Goal: Task Accomplishment & Management: Manage account settings

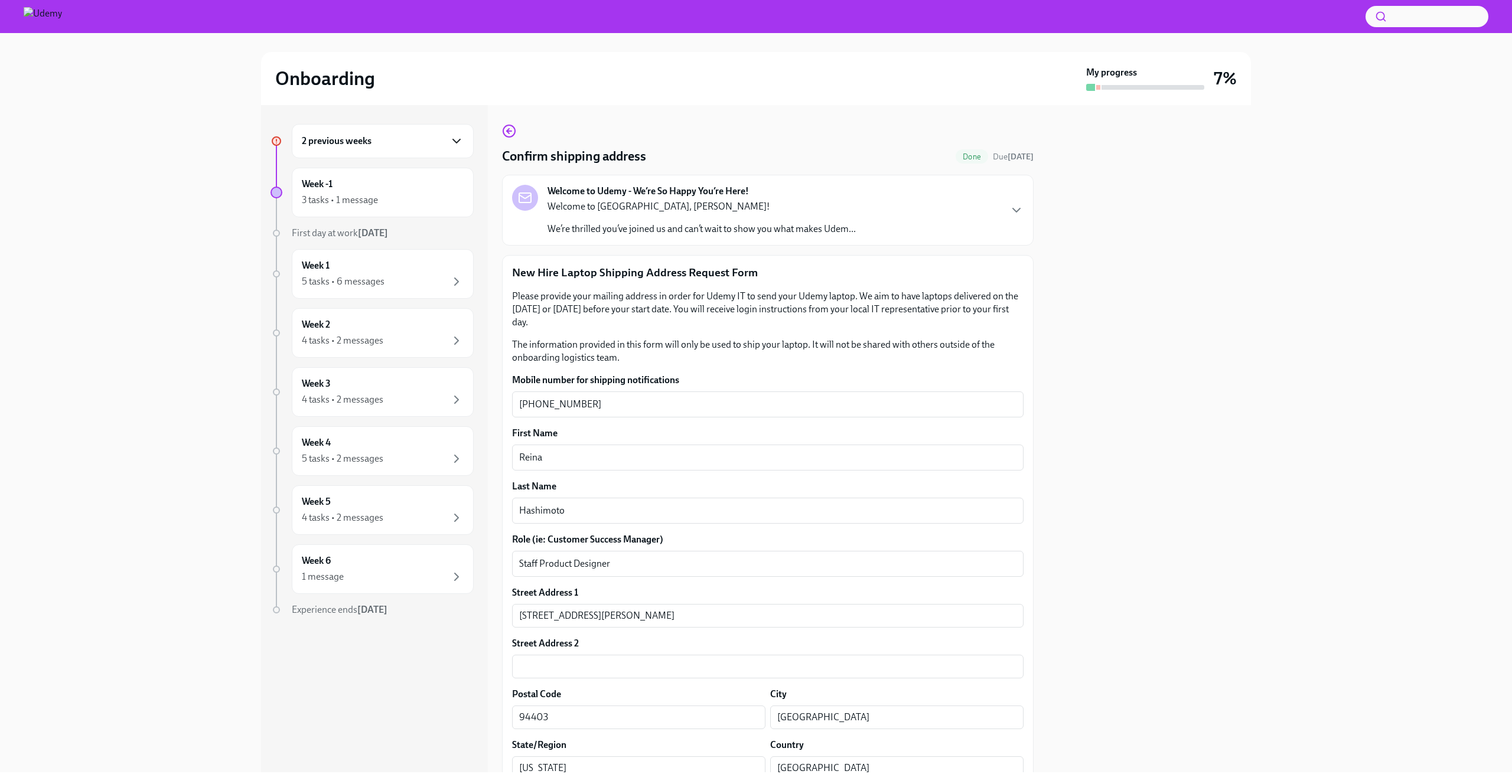
click at [455, 139] on icon "button" at bounding box center [457, 141] width 14 height 14
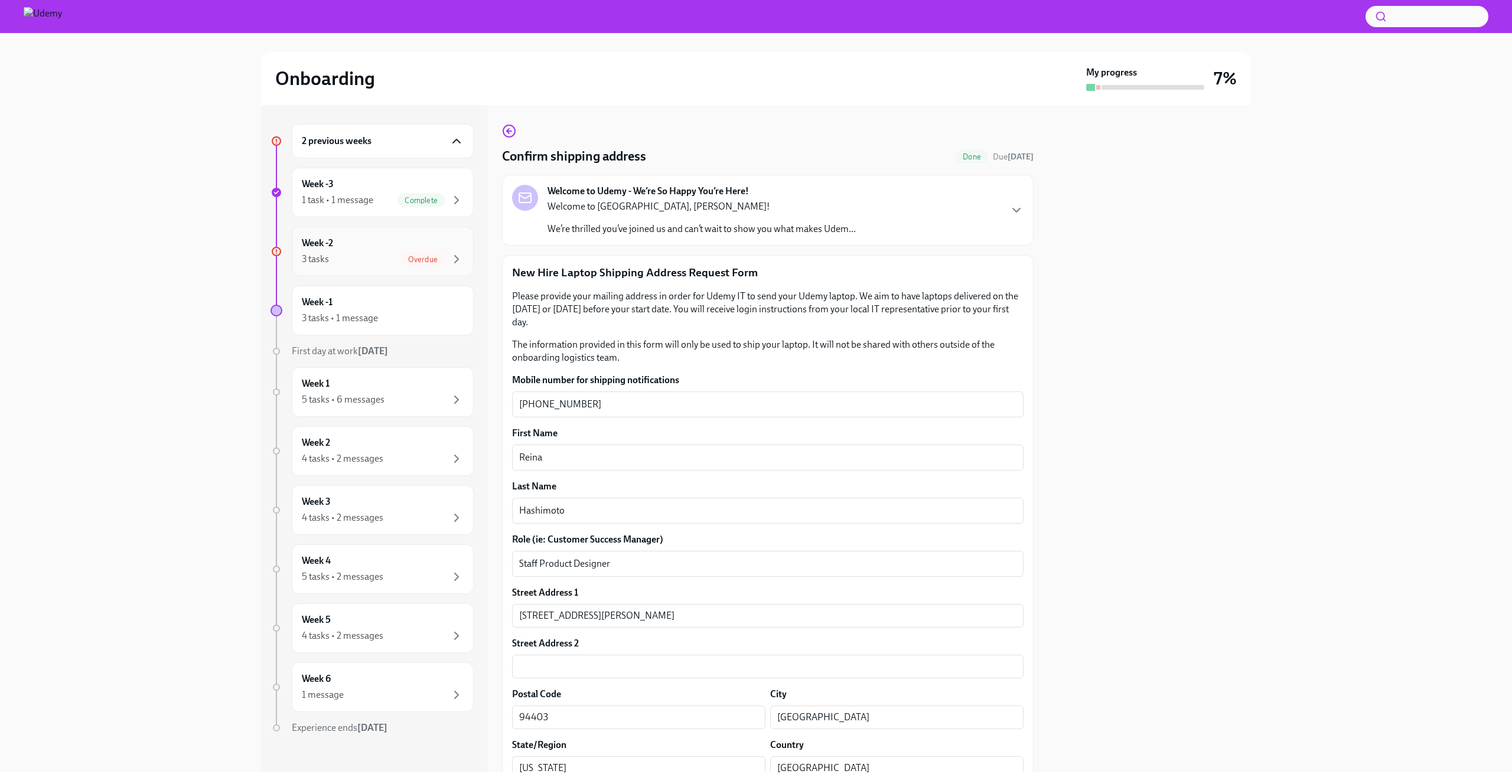
click at [401, 258] on span "Overdue" at bounding box center [422, 259] width 43 height 9
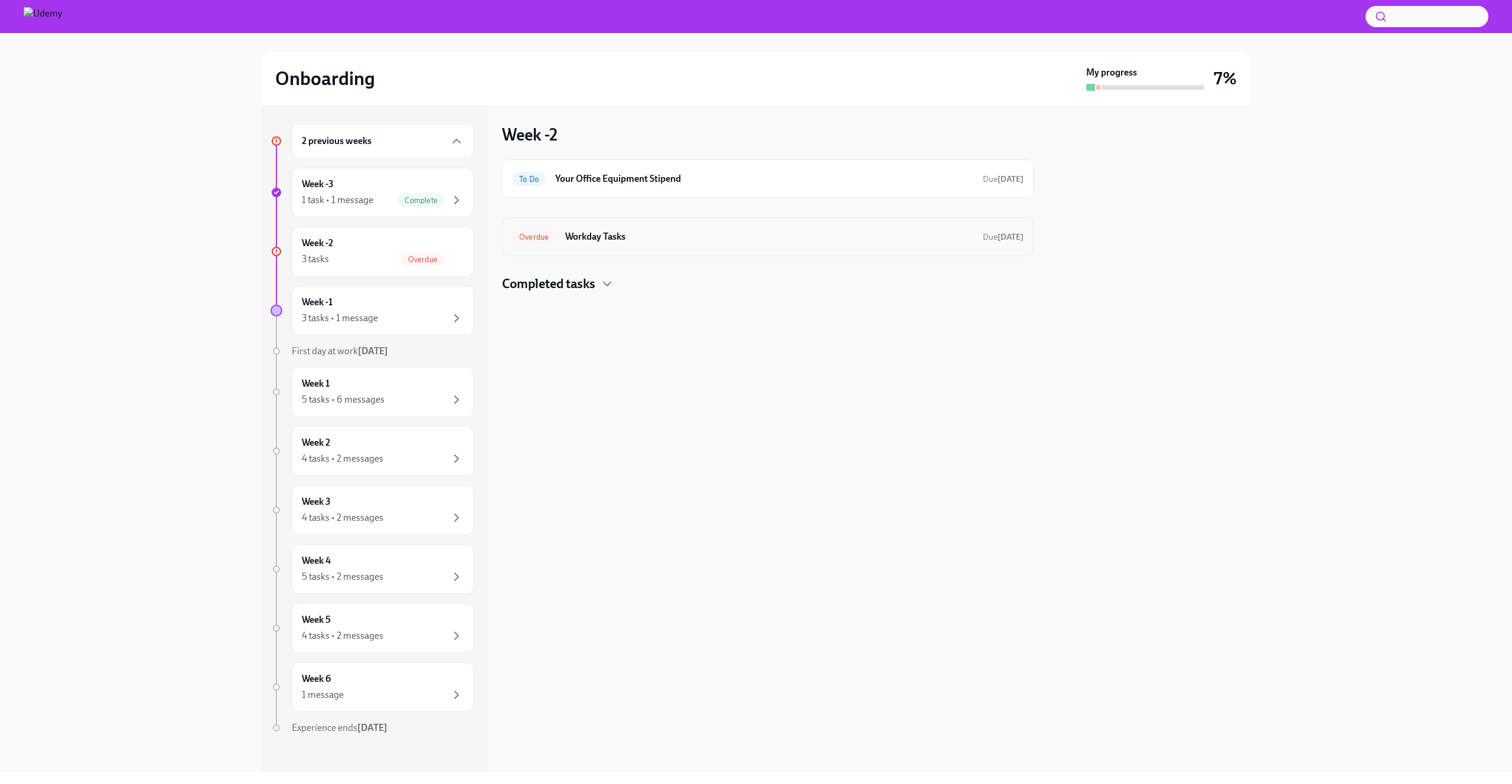
click at [734, 231] on h6 "Workday Tasks" at bounding box center [769, 237] width 408 height 13
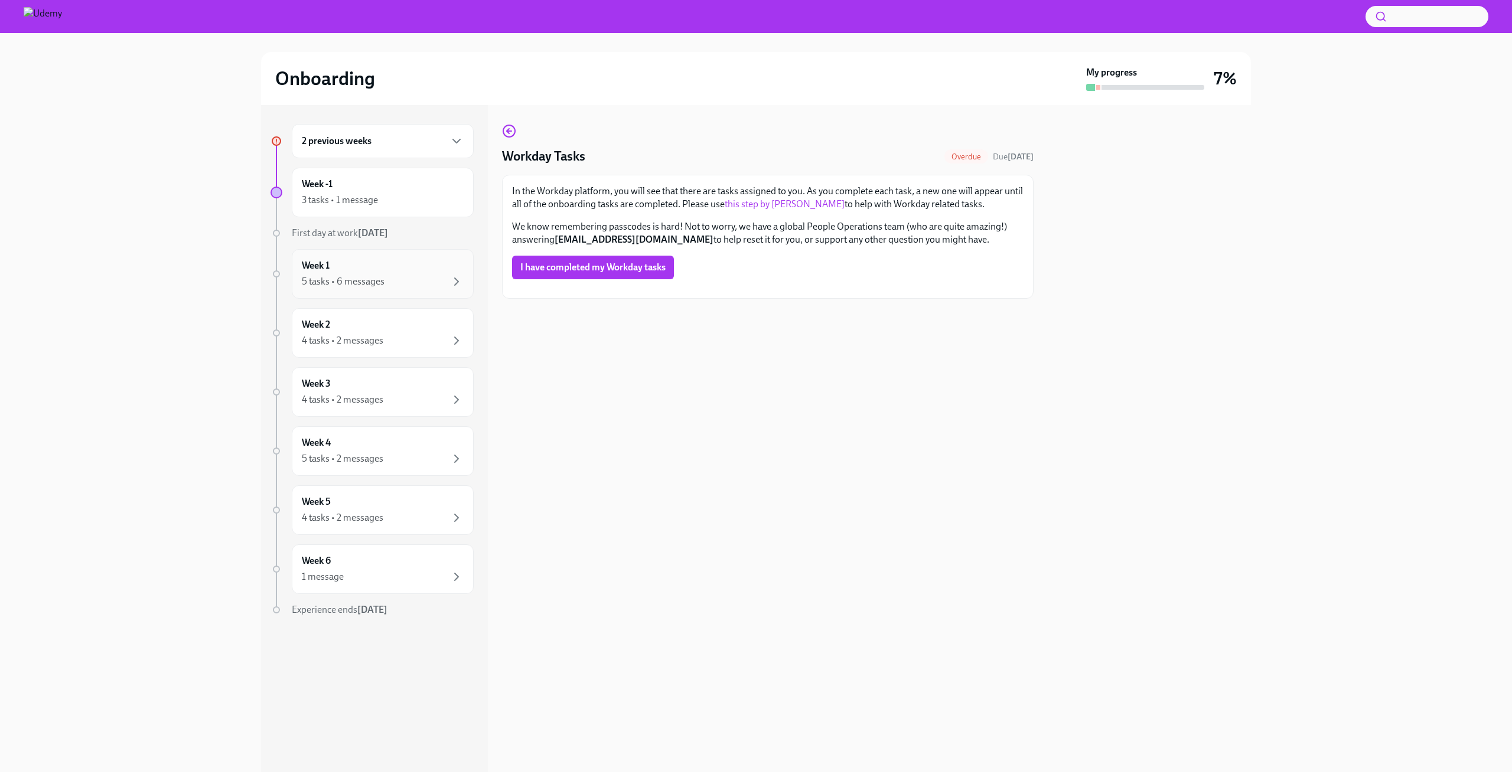
click at [341, 273] on div "Week 1 5 tasks • 6 messages" at bounding box center [383, 274] width 162 height 30
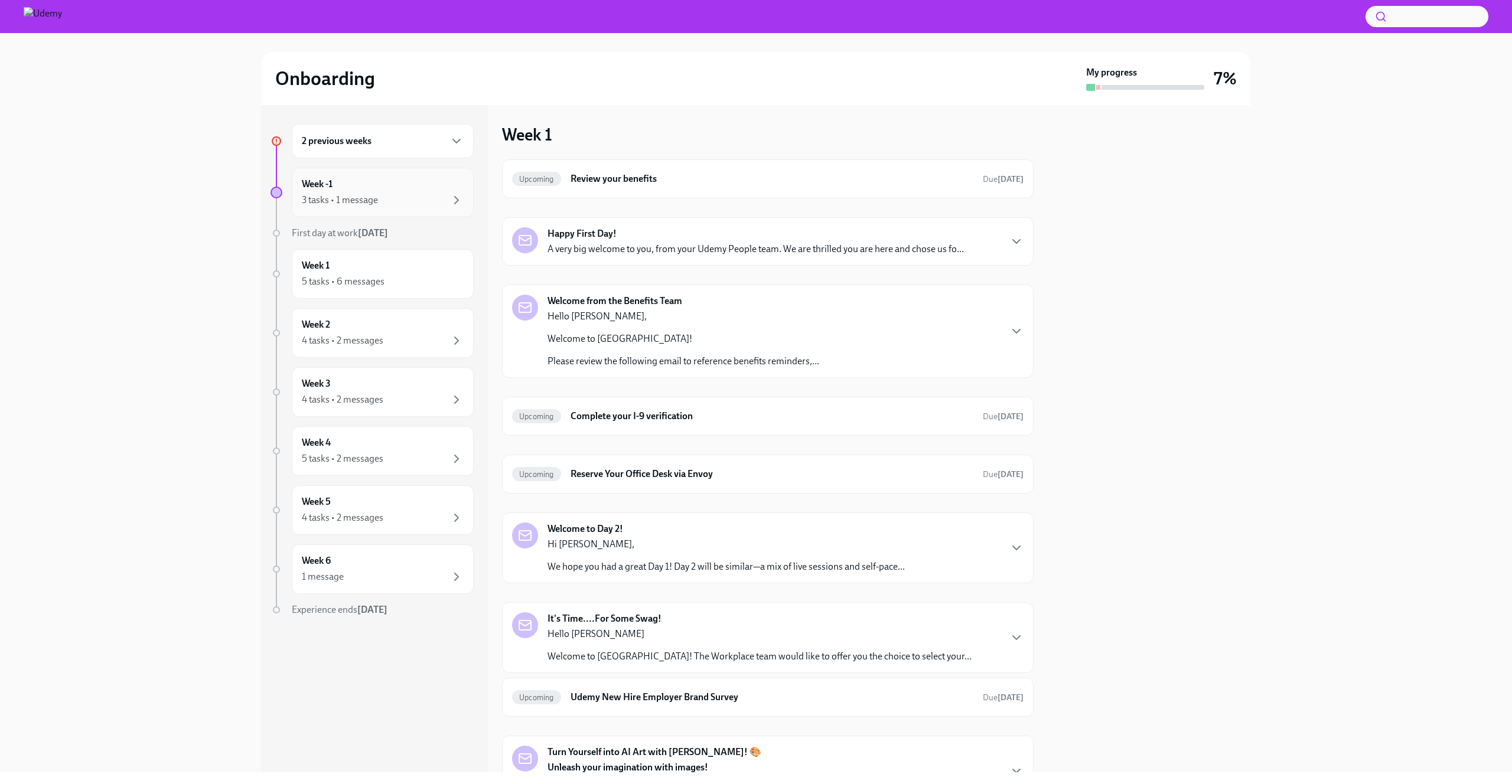
click at [332, 174] on div "Week -1 3 tasks • 1 message" at bounding box center [382, 192] width 182 height 49
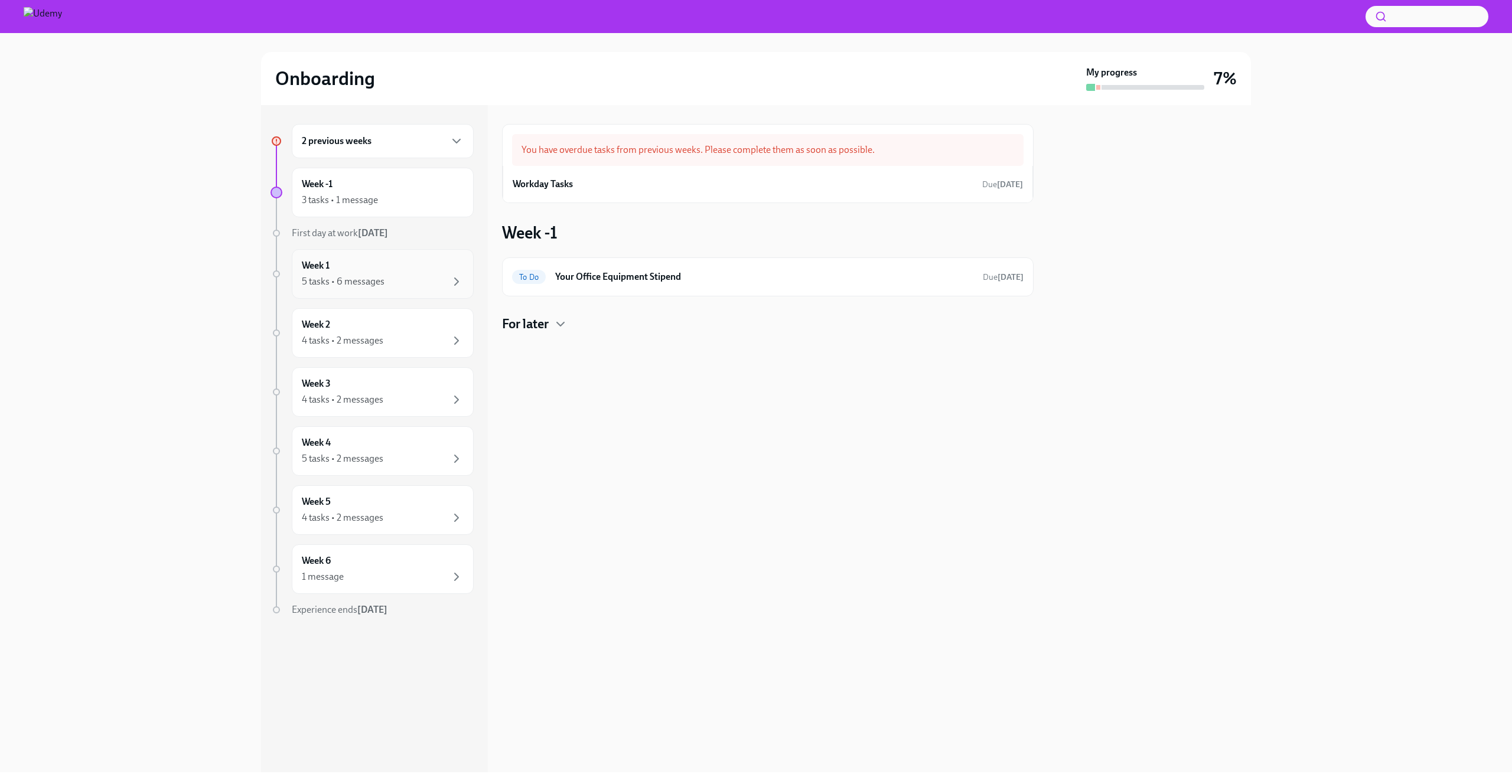
click at [370, 276] on div "5 tasks • 6 messages" at bounding box center [343, 282] width 83 height 13
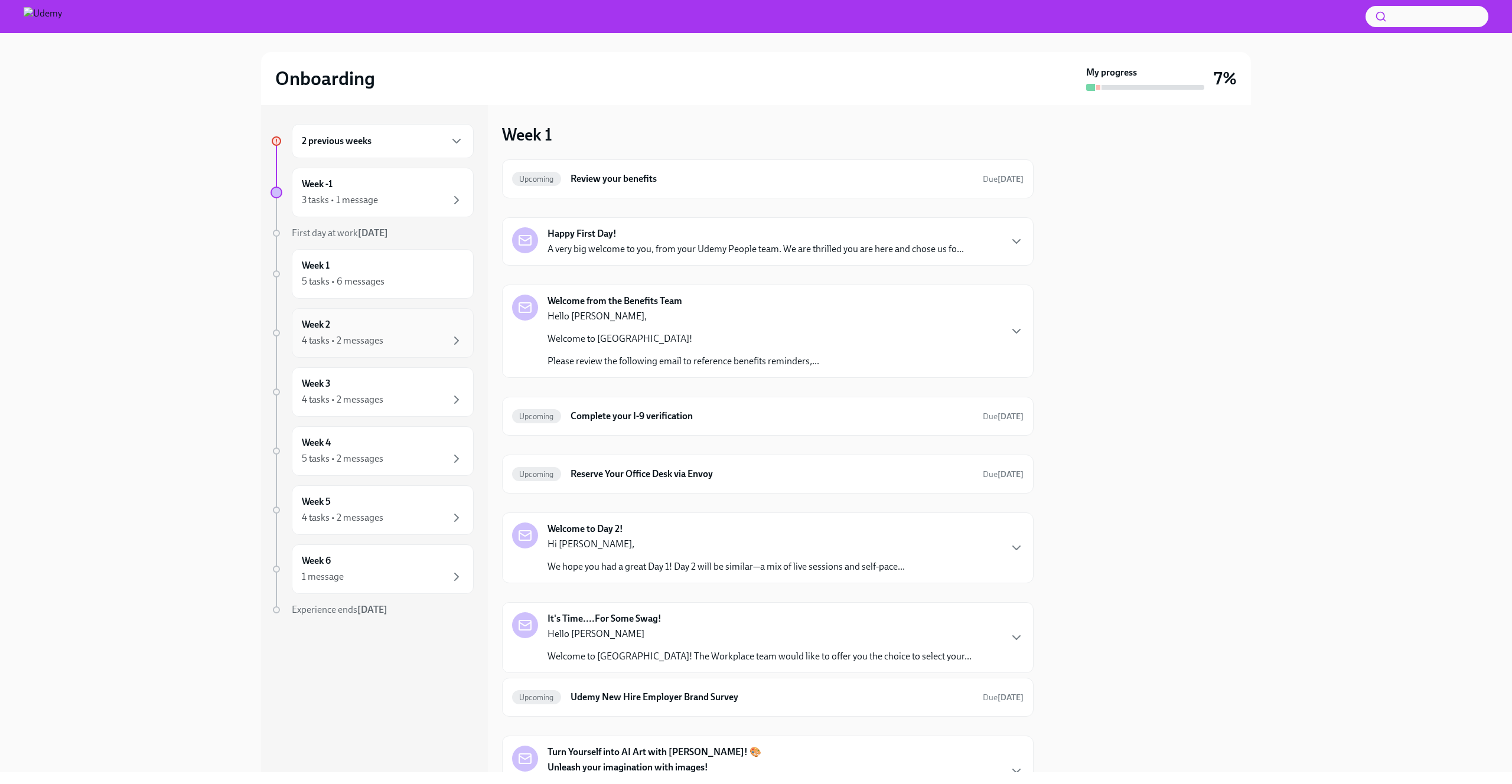
click at [369, 334] on div "4 tasks • 2 messages" at bounding box center [342, 341] width 82 height 13
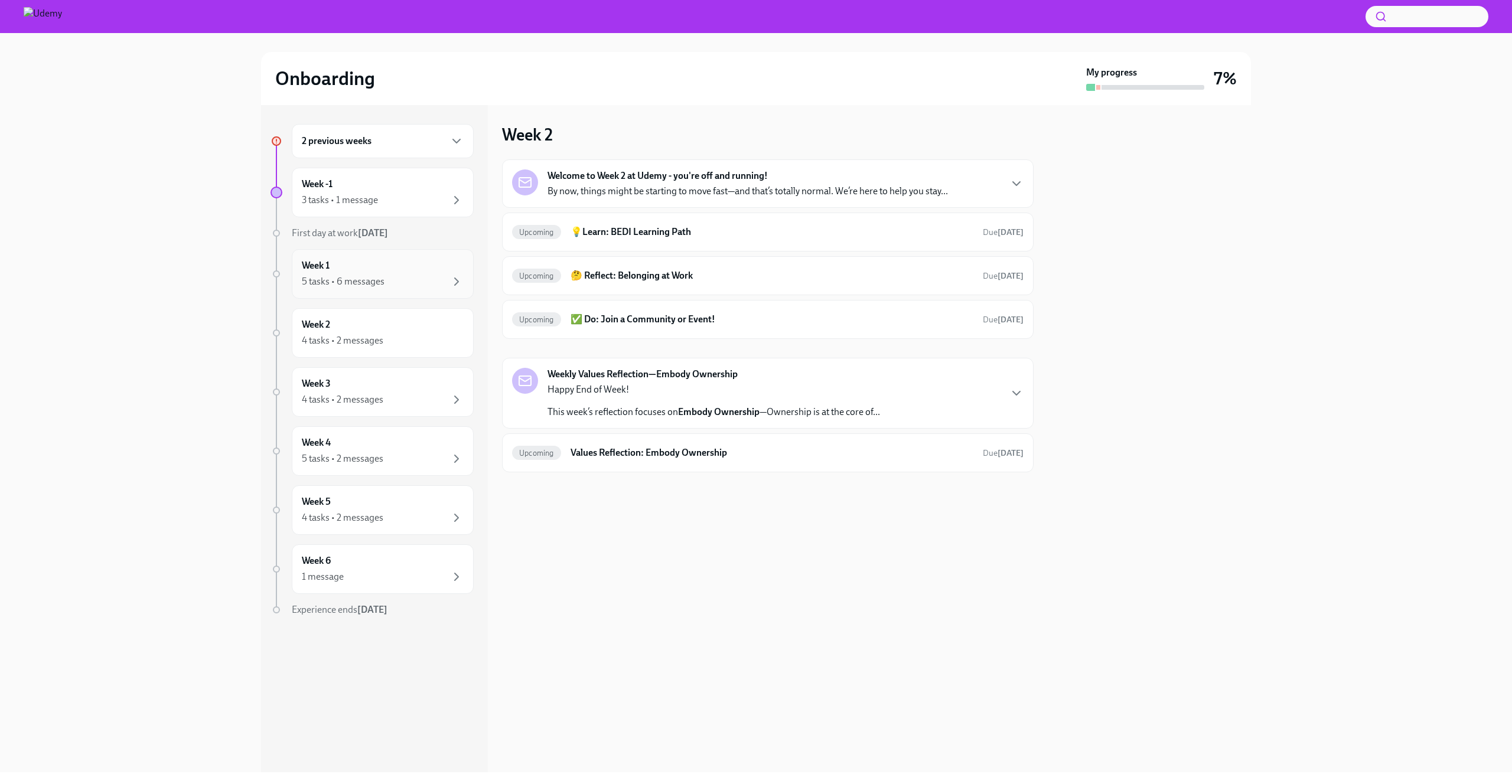
click at [358, 278] on div "5 tasks • 6 messages" at bounding box center [343, 282] width 83 height 13
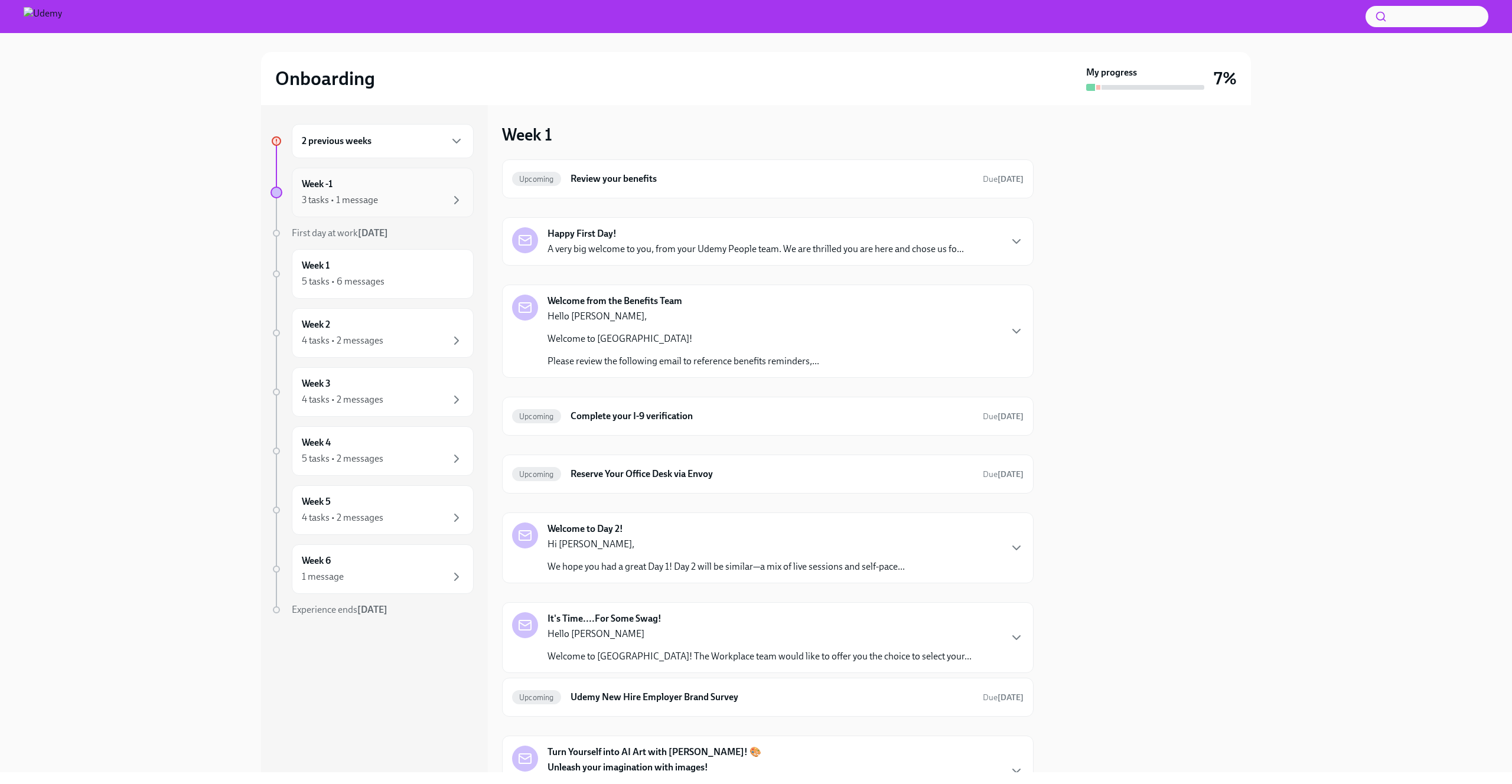
click at [376, 193] on div "3 tasks • 1 message" at bounding box center [340, 200] width 76 height 13
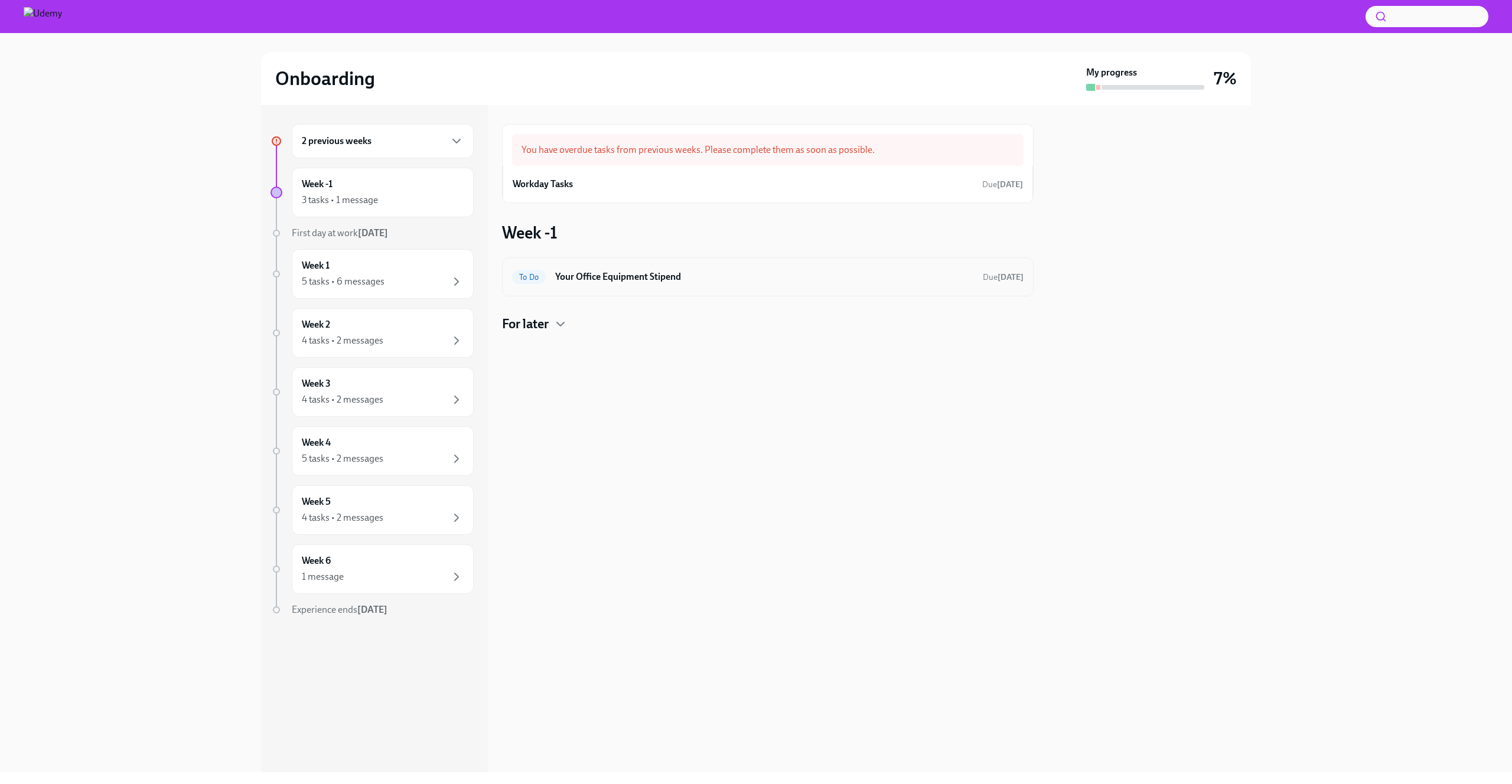
click at [742, 275] on h6 "Your Office Equipment Stipend" at bounding box center [764, 277] width 418 height 13
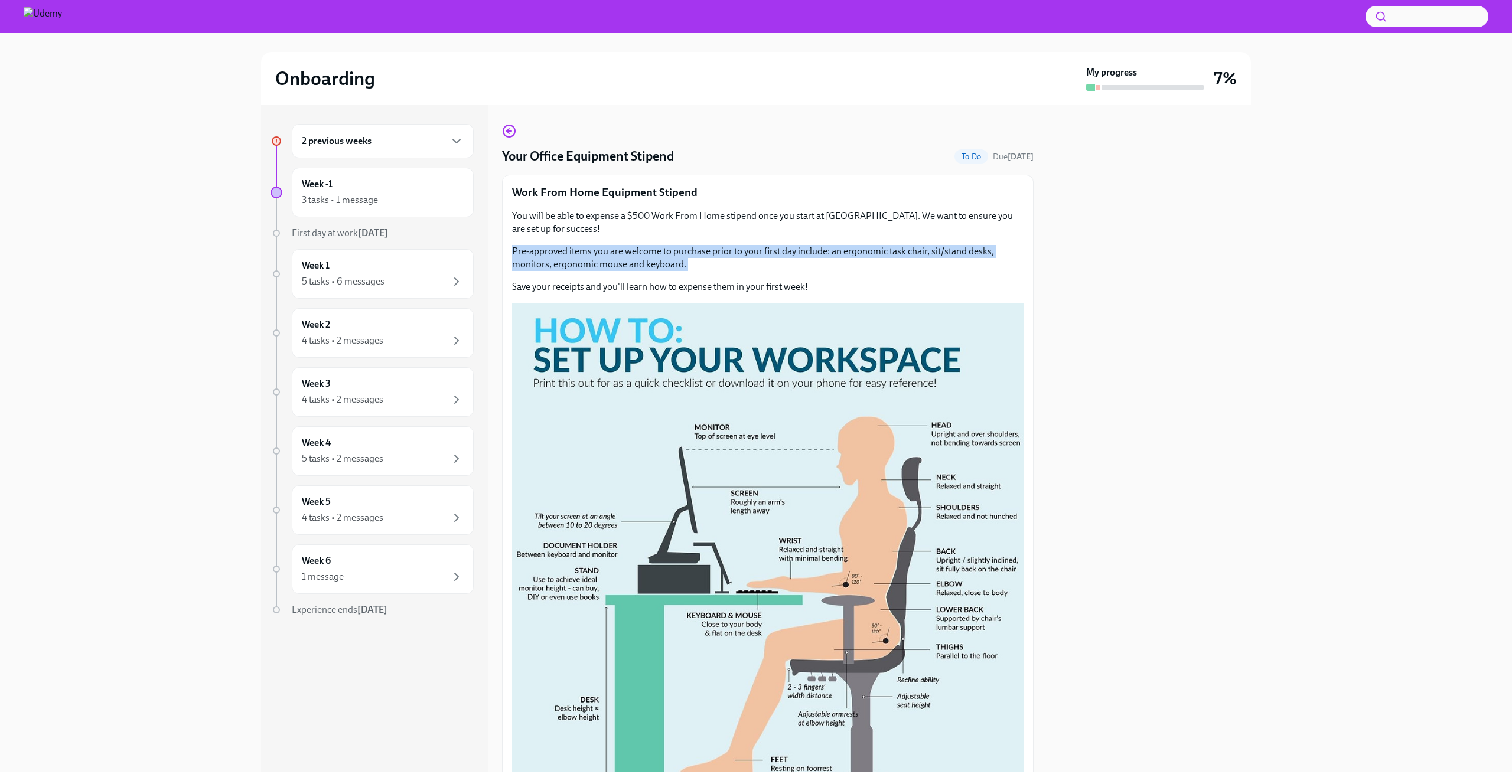
drag, startPoint x: 509, startPoint y: 251, endPoint x: 903, endPoint y: 274, distance: 394.7
click at [903, 274] on div "Work From Home Equipment Stipend You will be able to expense a $500 Work From H…" at bounding box center [768, 530] width 532 height 711
click at [903, 264] on p "Pre-approved items you are welcome to purchase prior to your first day include:…" at bounding box center [768, 258] width 512 height 26
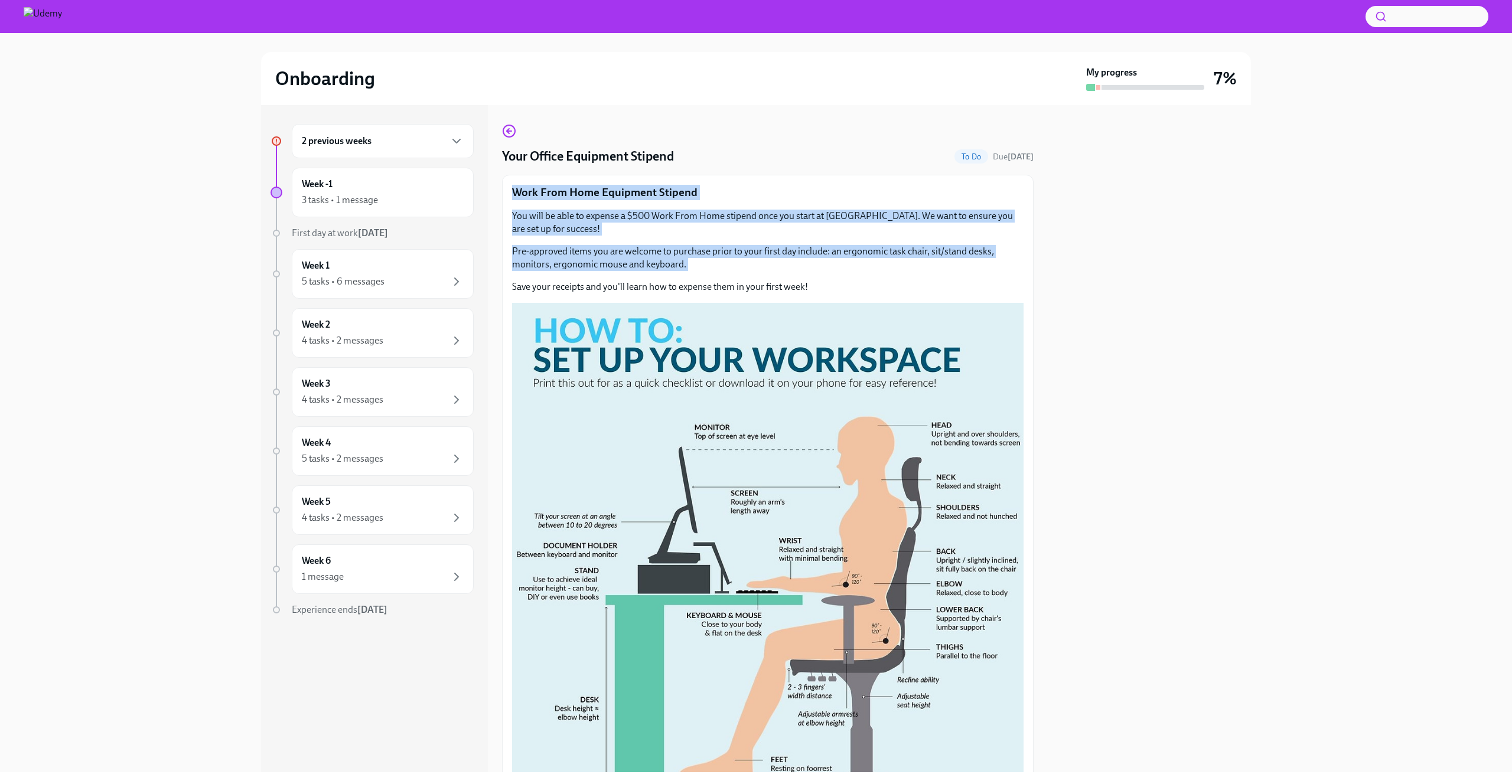
drag, startPoint x: 944, startPoint y: 273, endPoint x: 925, endPoint y: 183, distance: 92.0
click at [925, 183] on div "Work From Home Equipment Stipend You will be able to expense a $500 Work From H…" at bounding box center [768, 530] width 532 height 711
click at [924, 176] on div "Work From Home Equipment Stipend You will be able to expense a $500 Work From H…" at bounding box center [768, 530] width 532 height 711
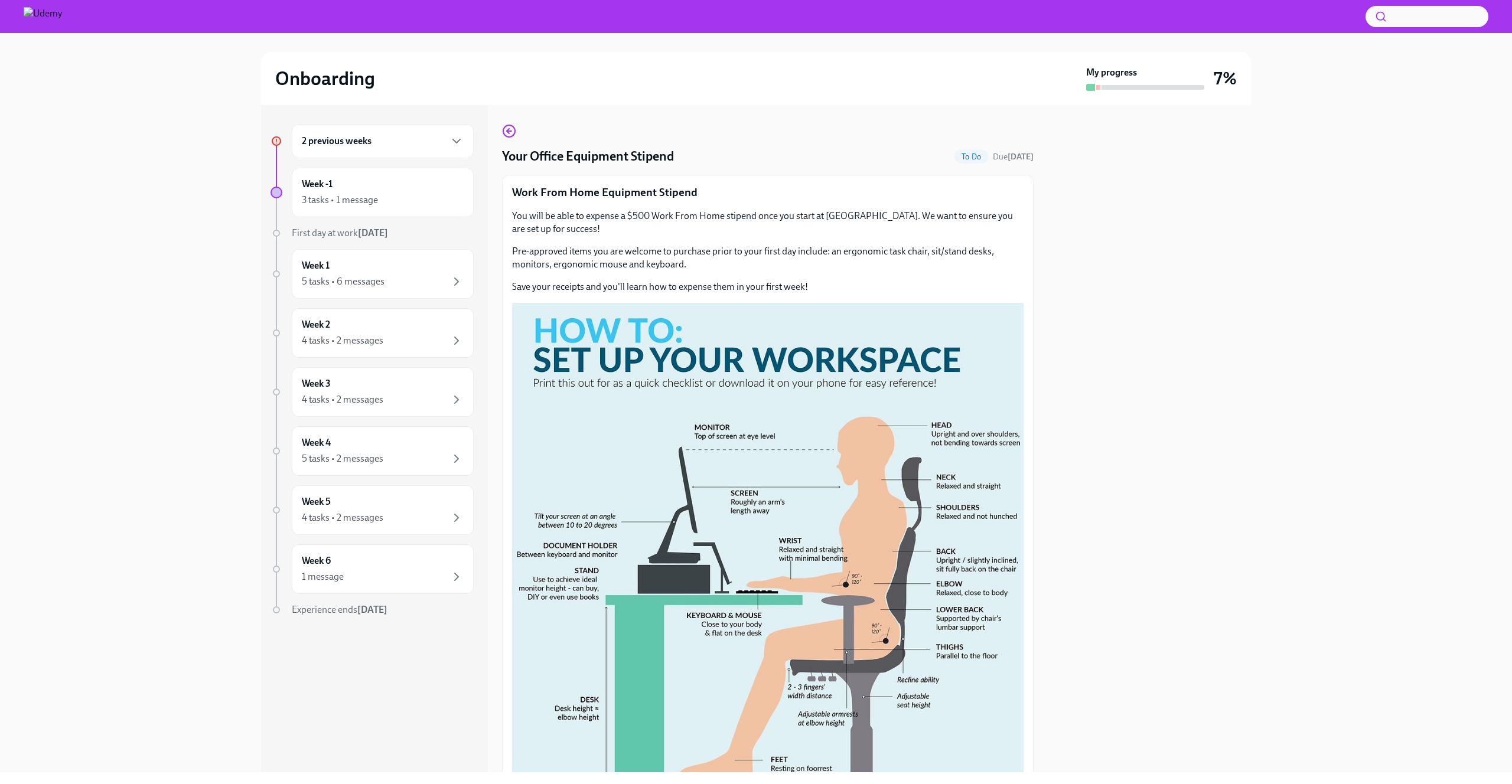
scroll to position [181, 0]
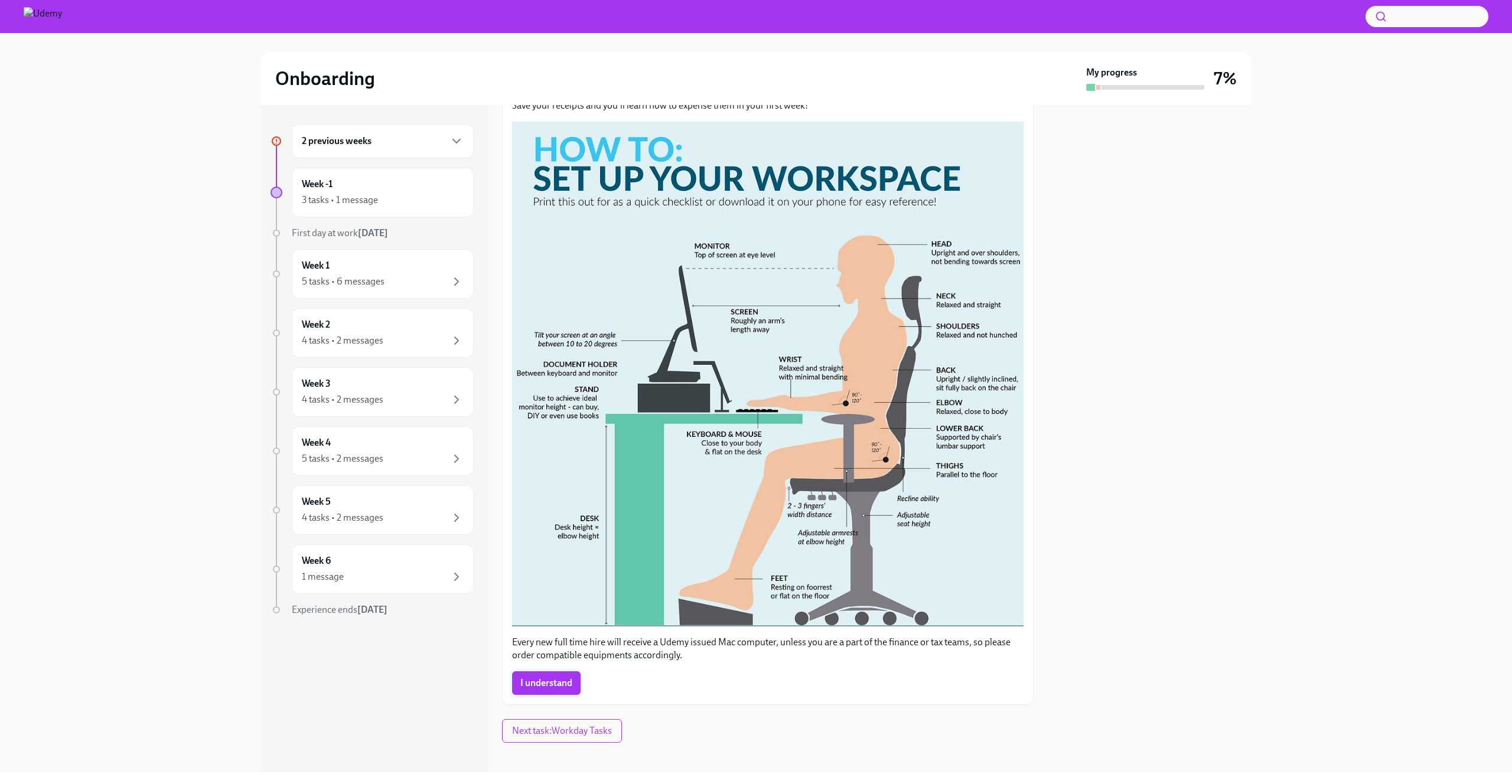
click at [550, 677] on span "I understand" at bounding box center [546, 683] width 52 height 12
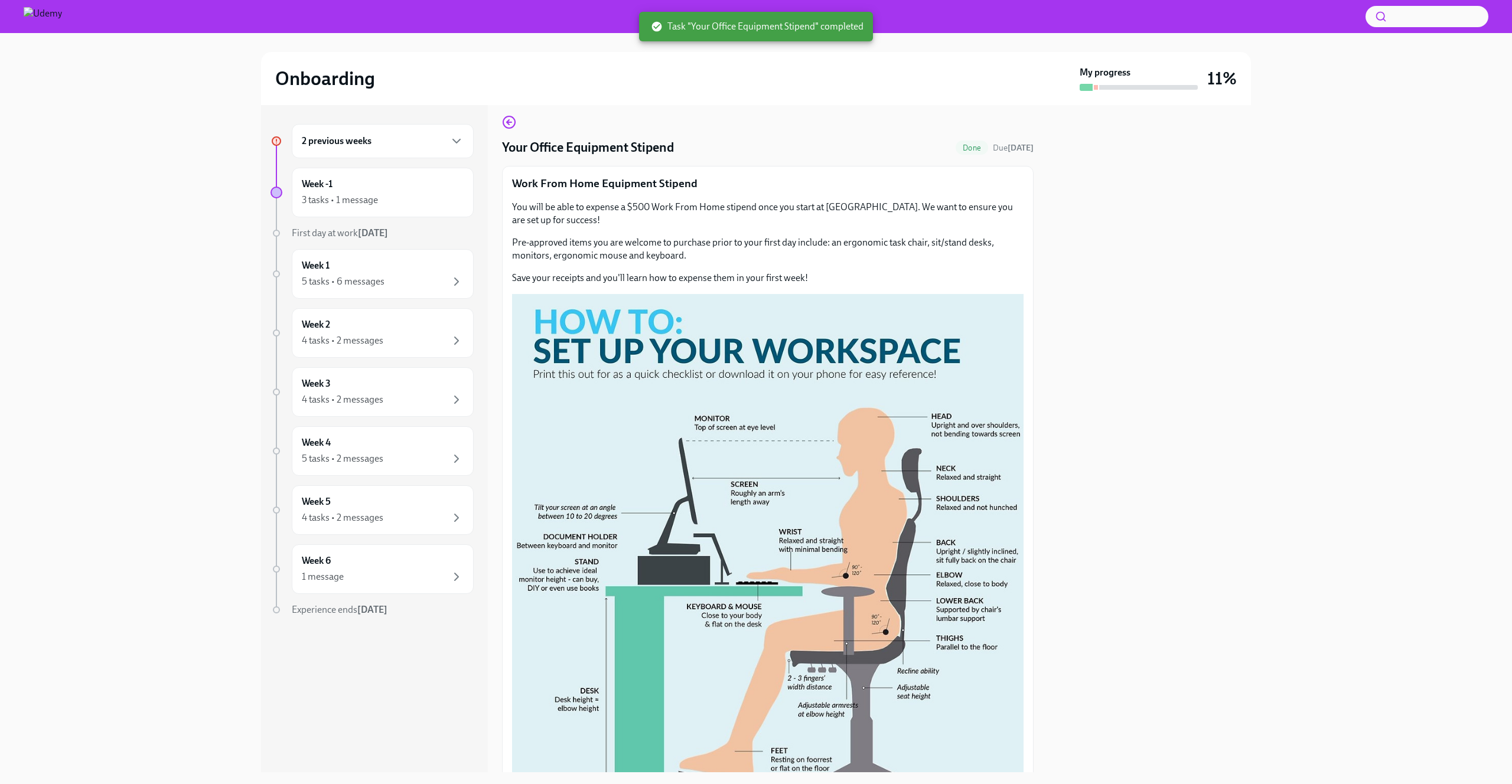
scroll to position [0, 0]
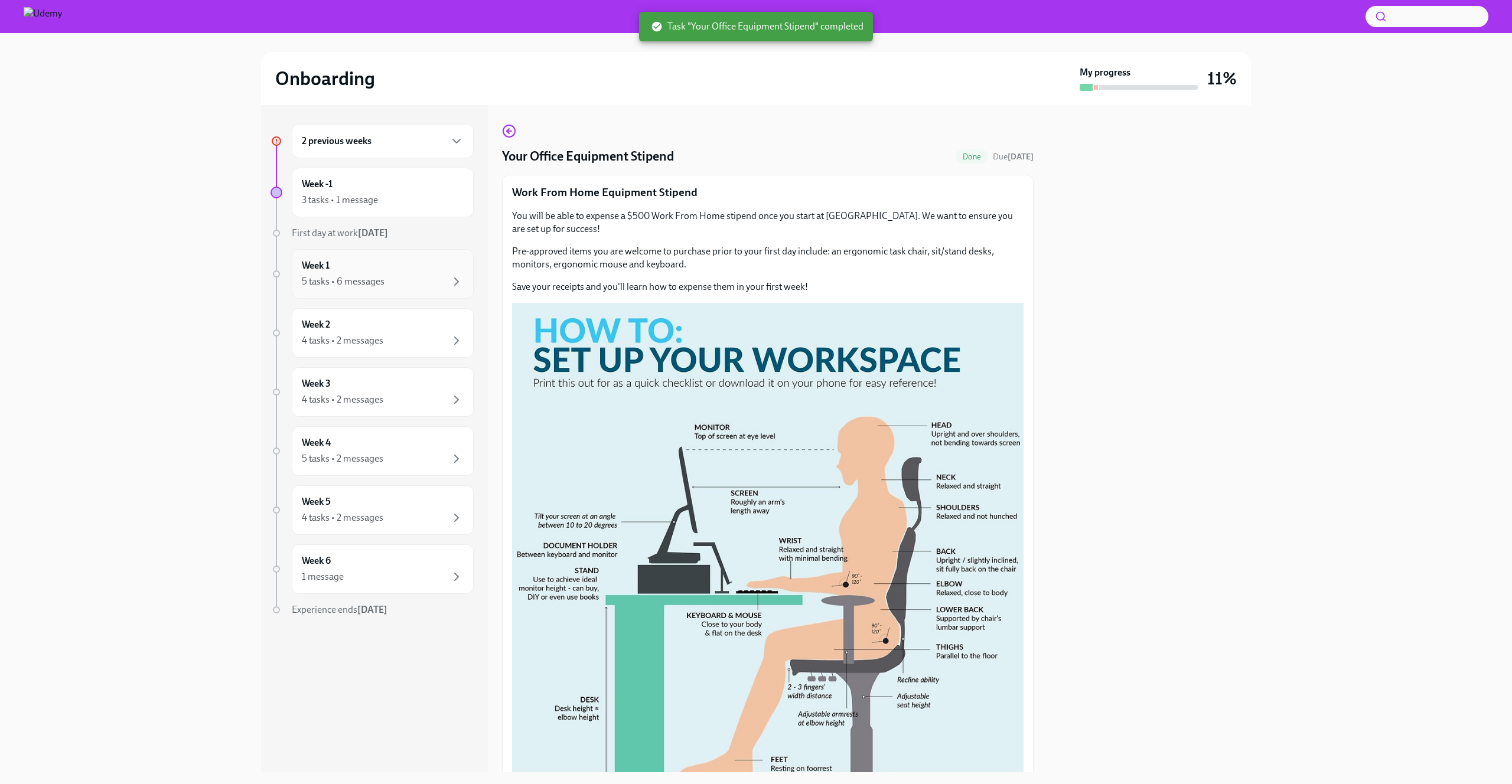
click at [389, 267] on div "Week 1 5 tasks • 6 messages" at bounding box center [383, 274] width 162 height 30
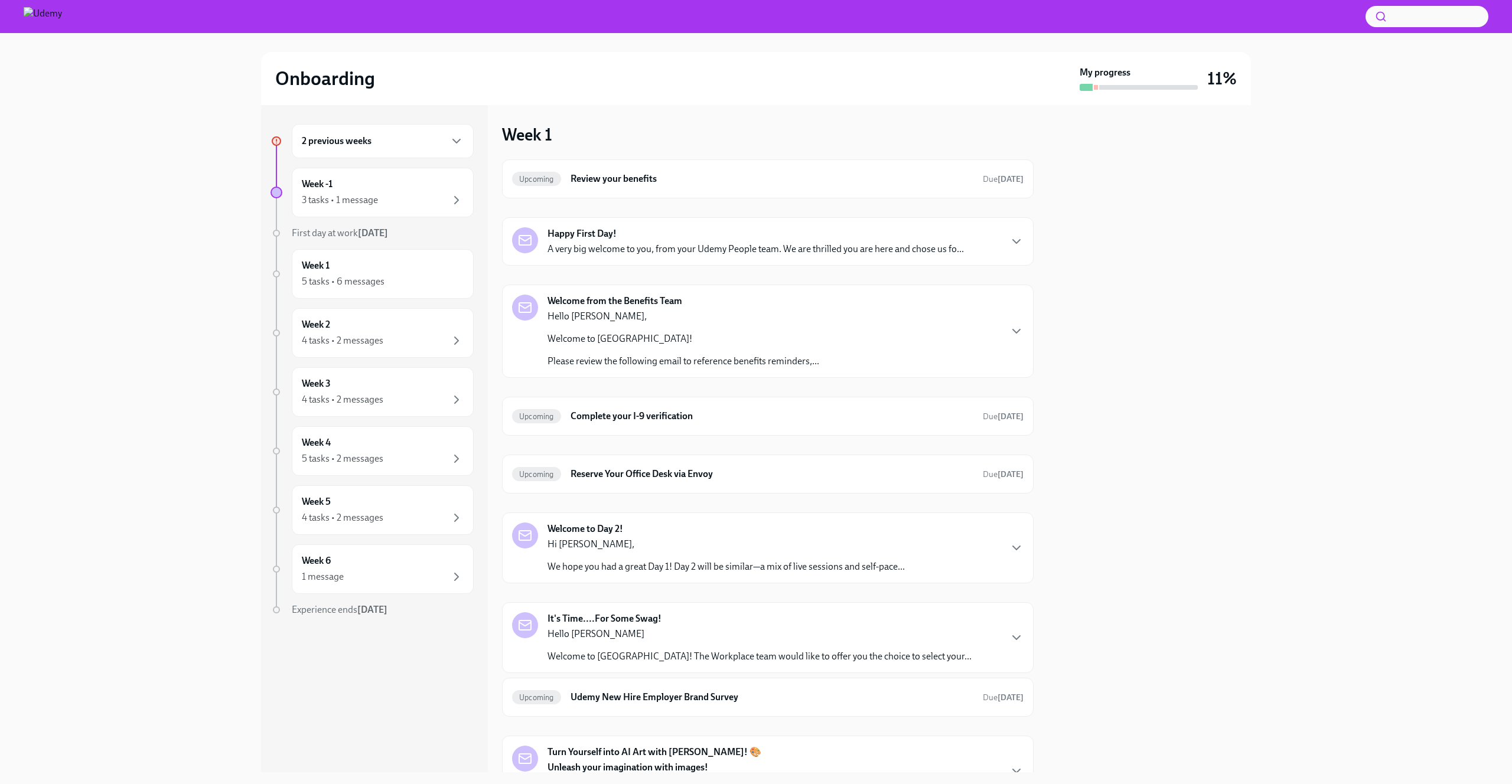
click at [747, 308] on div "Welcome from the Benefits Team Hello [PERSON_NAME], Welcome to Udemy! Please re…" at bounding box center [683, 331] width 272 height 73
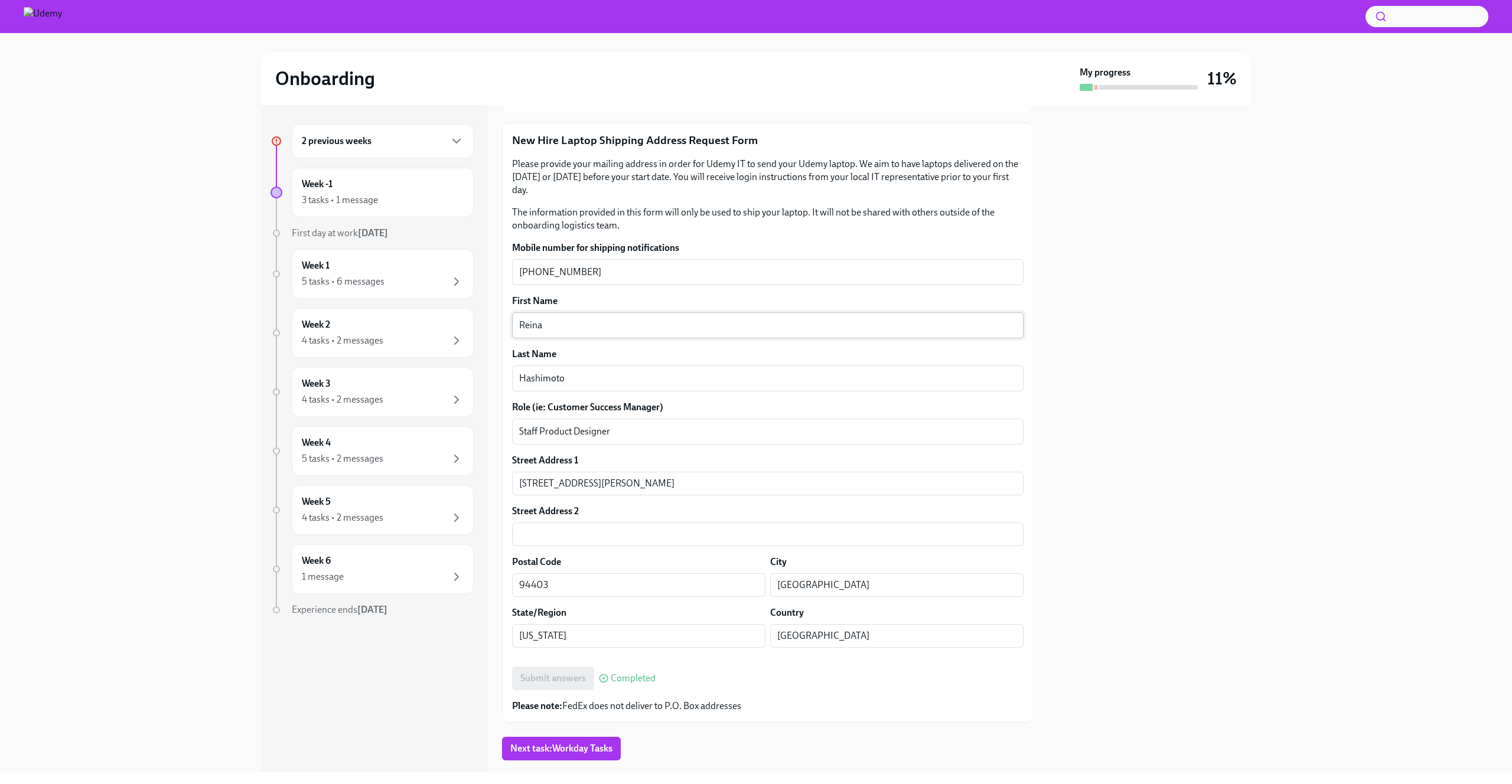
scroll to position [132, 0]
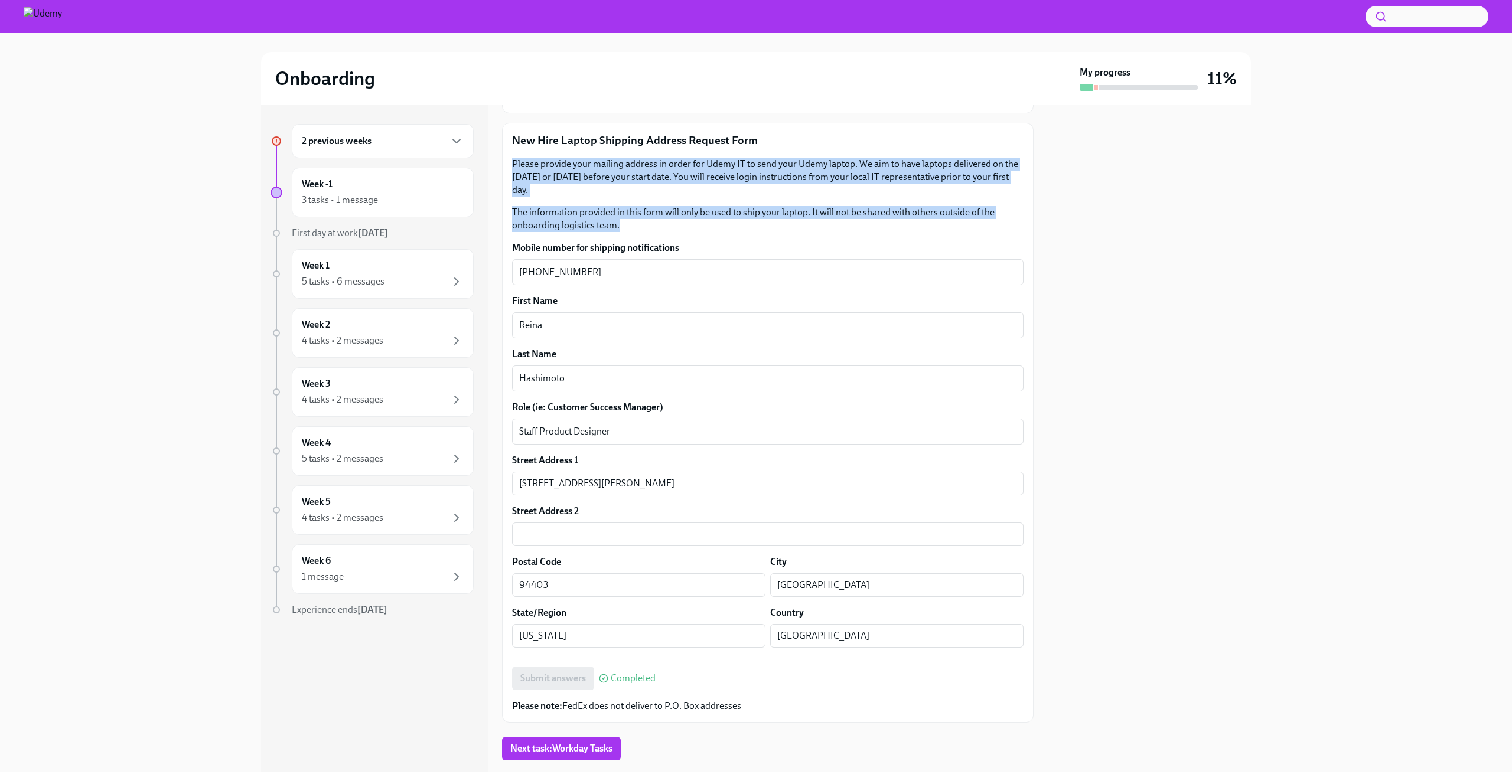
drag, startPoint x: 508, startPoint y: 159, endPoint x: 956, endPoint y: 226, distance: 453.0
click at [956, 226] on div "New Hire Laptop Shipping Address Request Form Please provide your mailing addre…" at bounding box center [768, 423] width 532 height 600
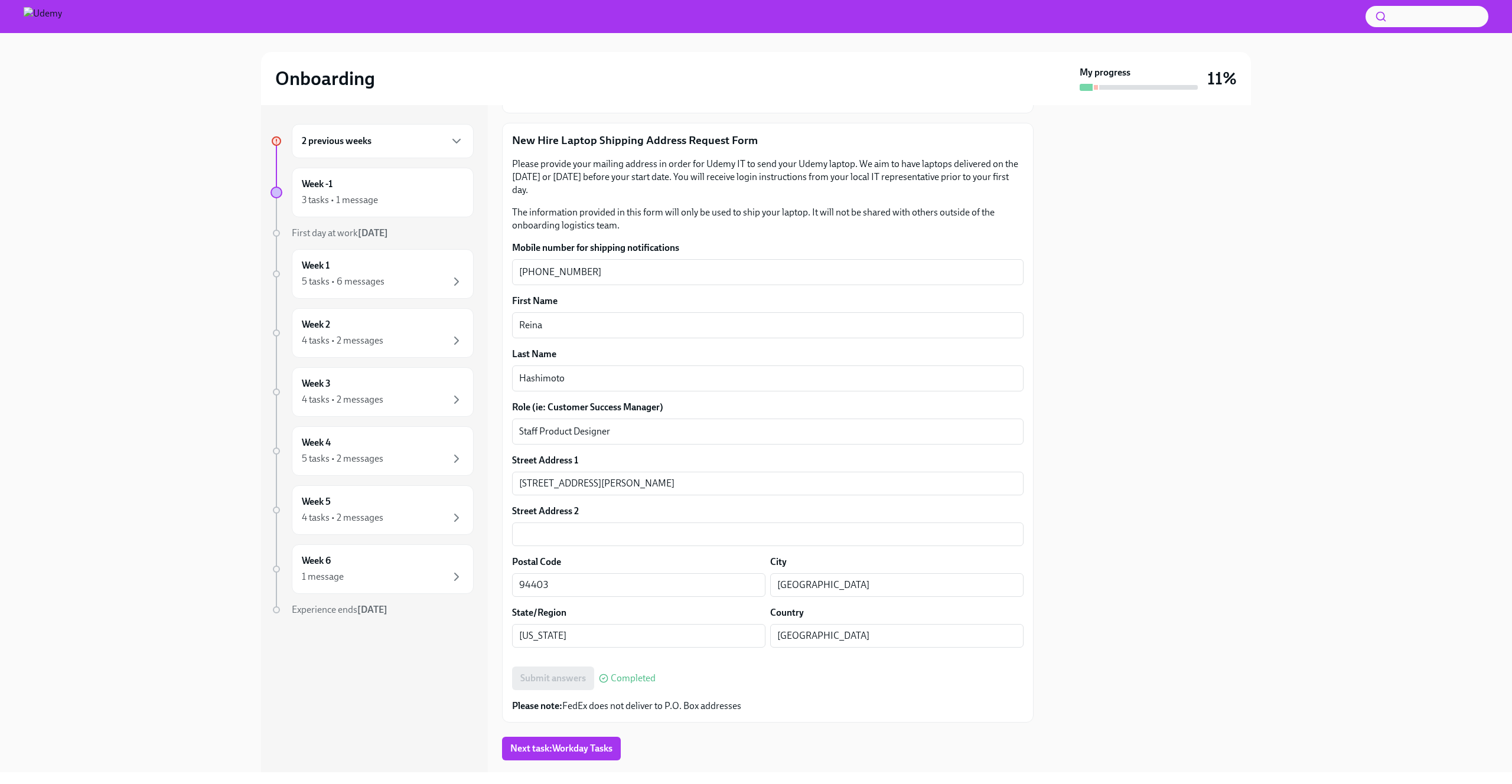
drag, startPoint x: 956, startPoint y: 227, endPoint x: 964, endPoint y: 230, distance: 8.5
click at [956, 227] on p "The information provided in this form will only be used to ship your laptop. It…" at bounding box center [768, 219] width 512 height 26
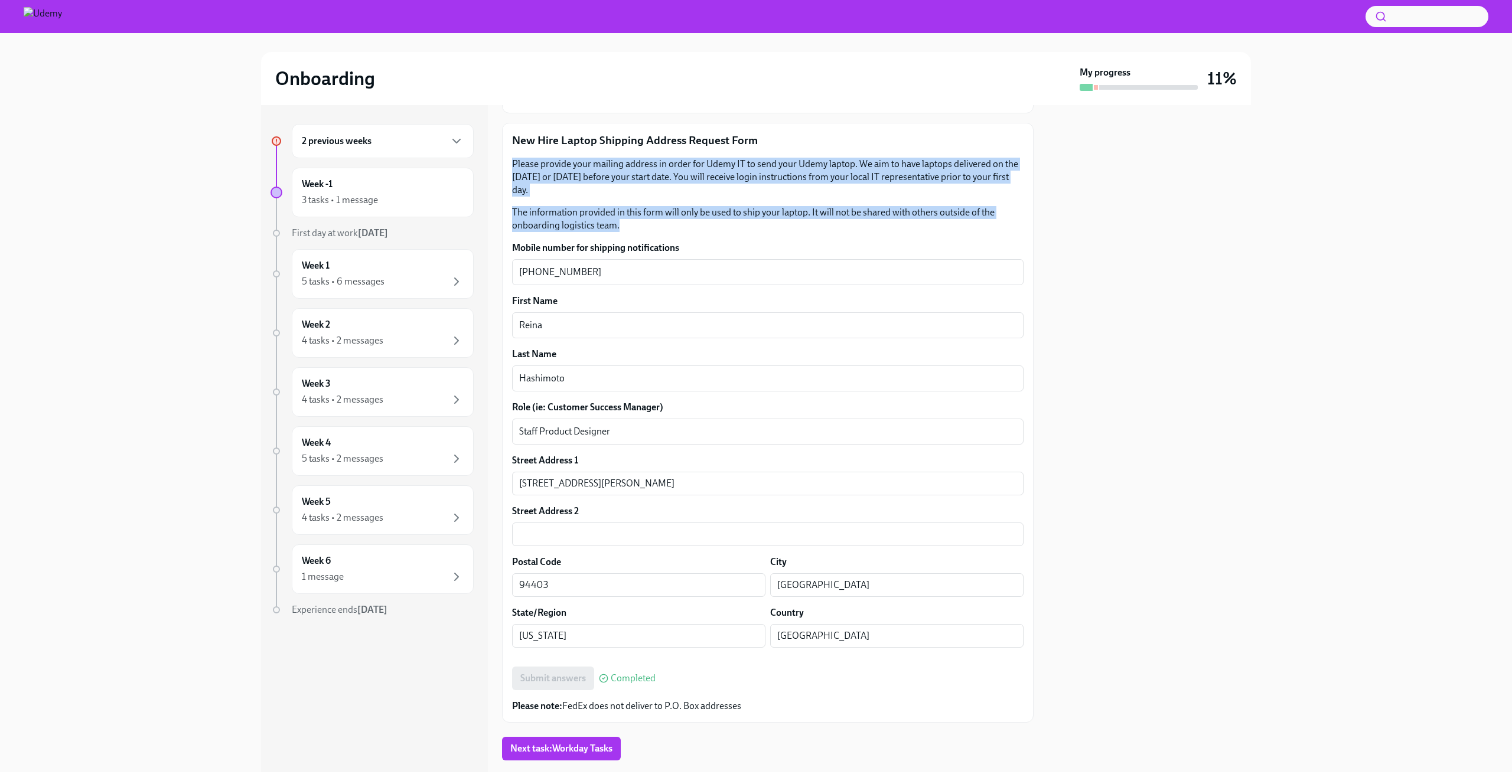
drag, startPoint x: 964, startPoint y: 228, endPoint x: 955, endPoint y: 146, distance: 82.5
click at [955, 146] on div "New Hire Laptop Shipping Address Request Form Please provide your mailing addre…" at bounding box center [768, 423] width 512 height 580
click at [955, 146] on p "New Hire Laptop Shipping Address Request Form" at bounding box center [768, 140] width 512 height 15
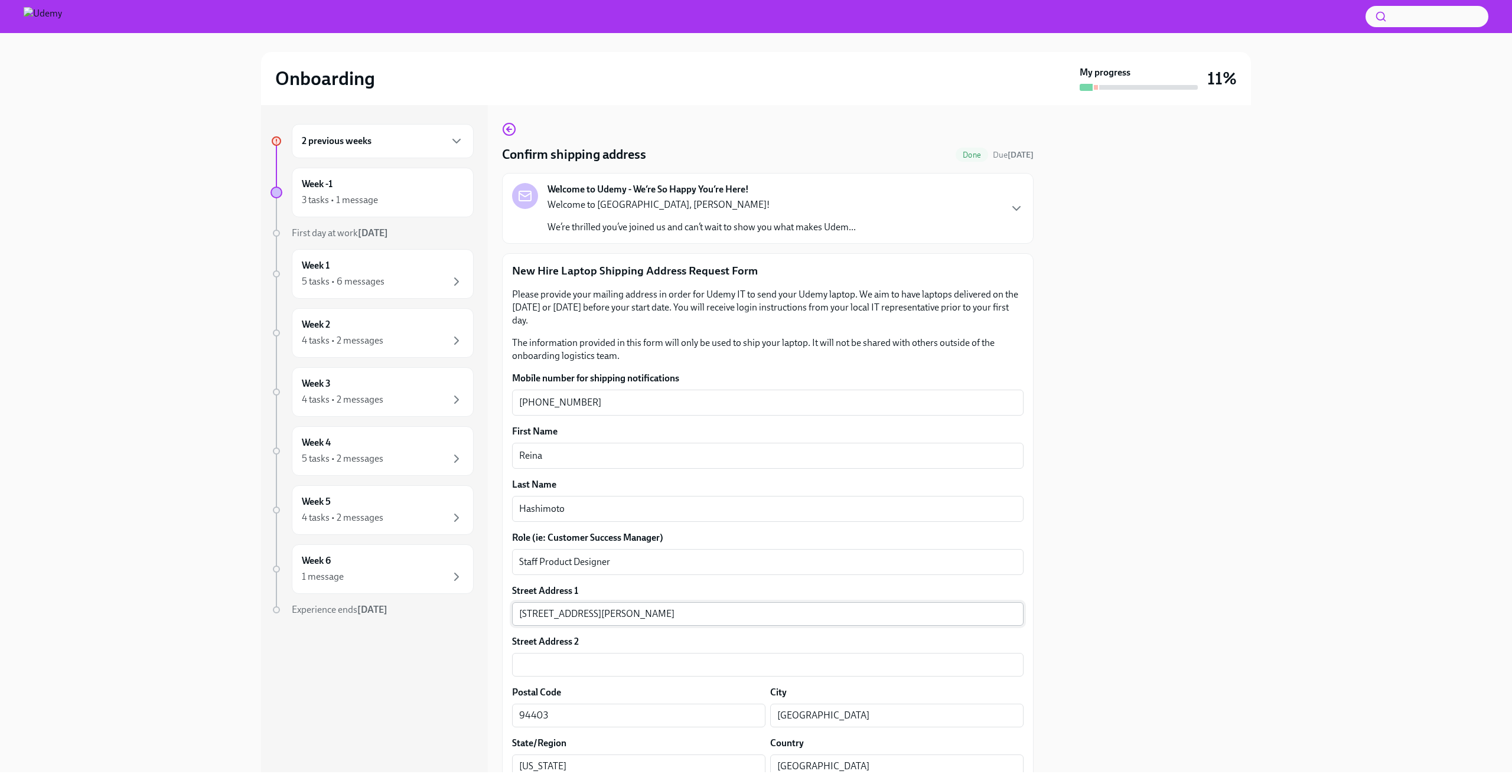
scroll to position [0, 0]
click at [1013, 209] on icon "button" at bounding box center [1017, 210] width 7 height 4
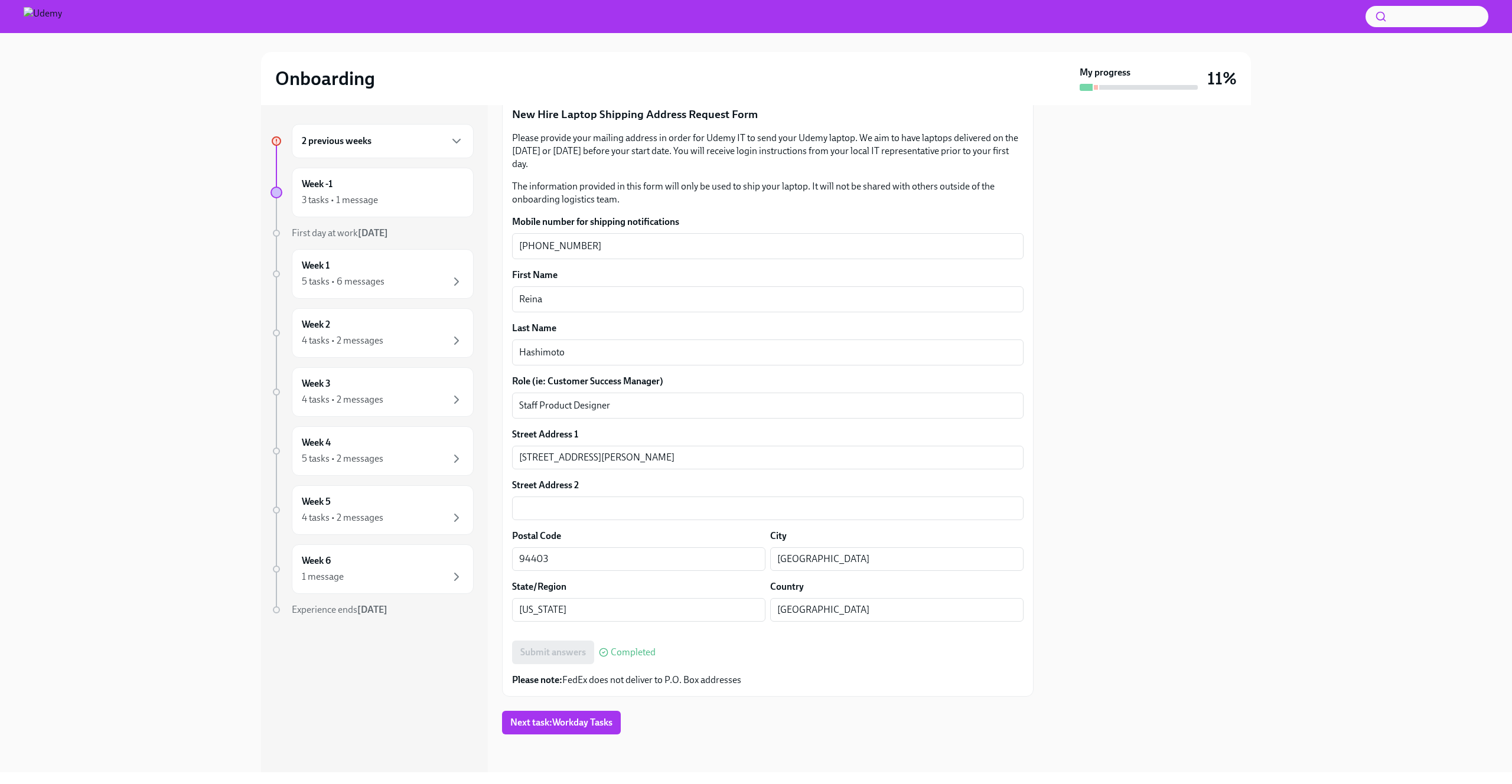
scroll to position [573, 0]
click at [568, 719] on span "Next task : Workday Tasks" at bounding box center [562, 723] width 102 height 12
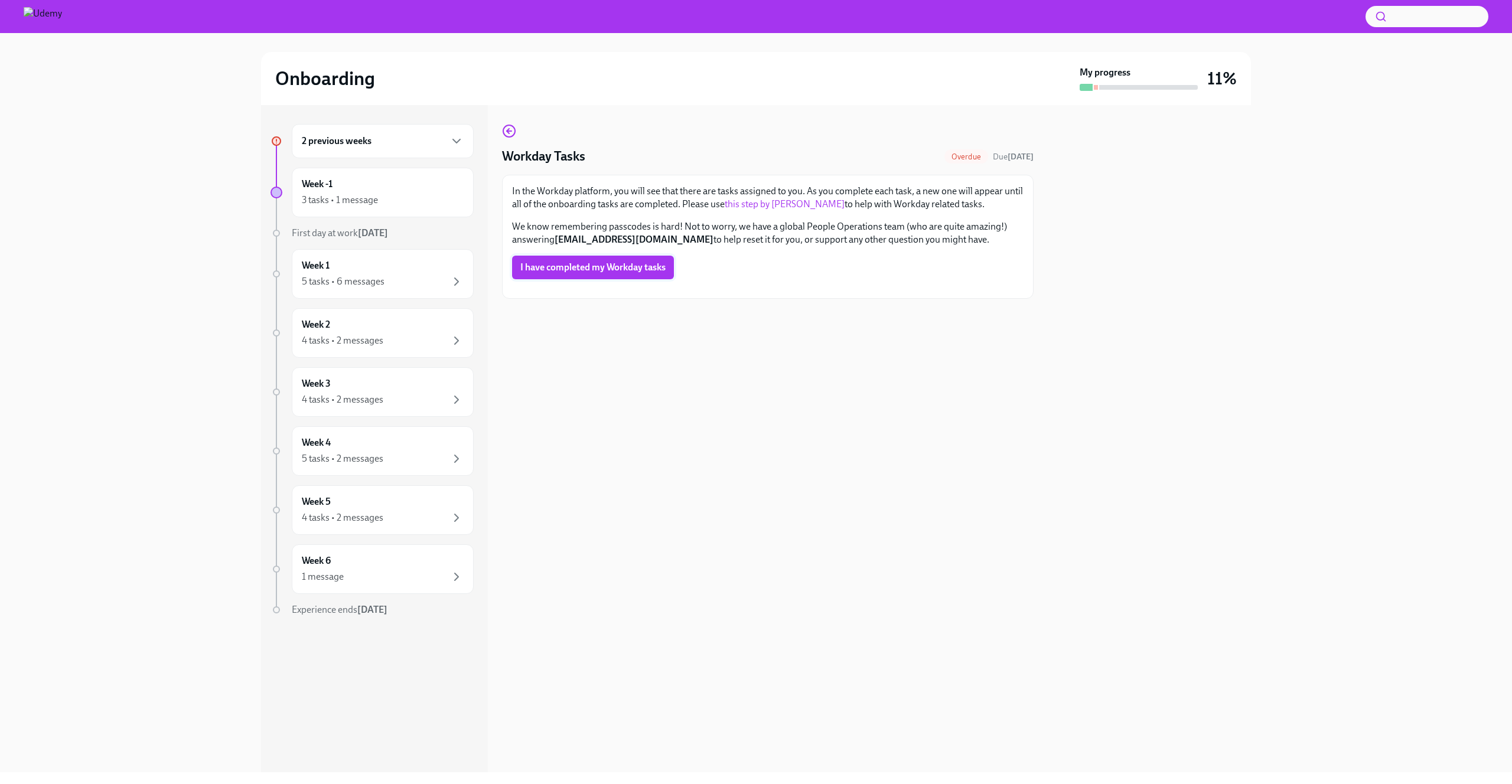
click at [579, 264] on span "I have completed my Workday tasks" at bounding box center [593, 267] width 145 height 12
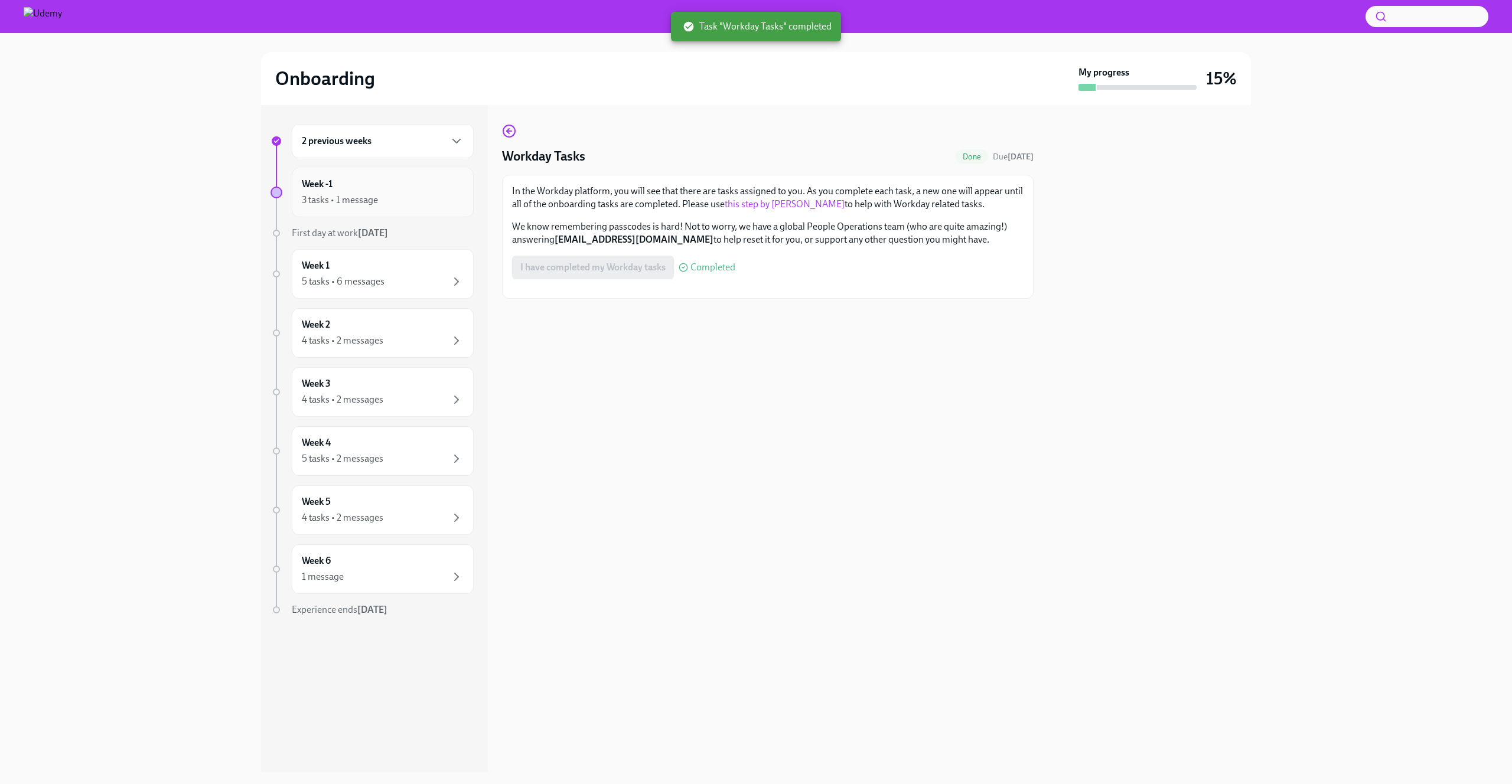
click at [382, 189] on div "Week -1 3 tasks • 1 message" at bounding box center [383, 193] width 162 height 30
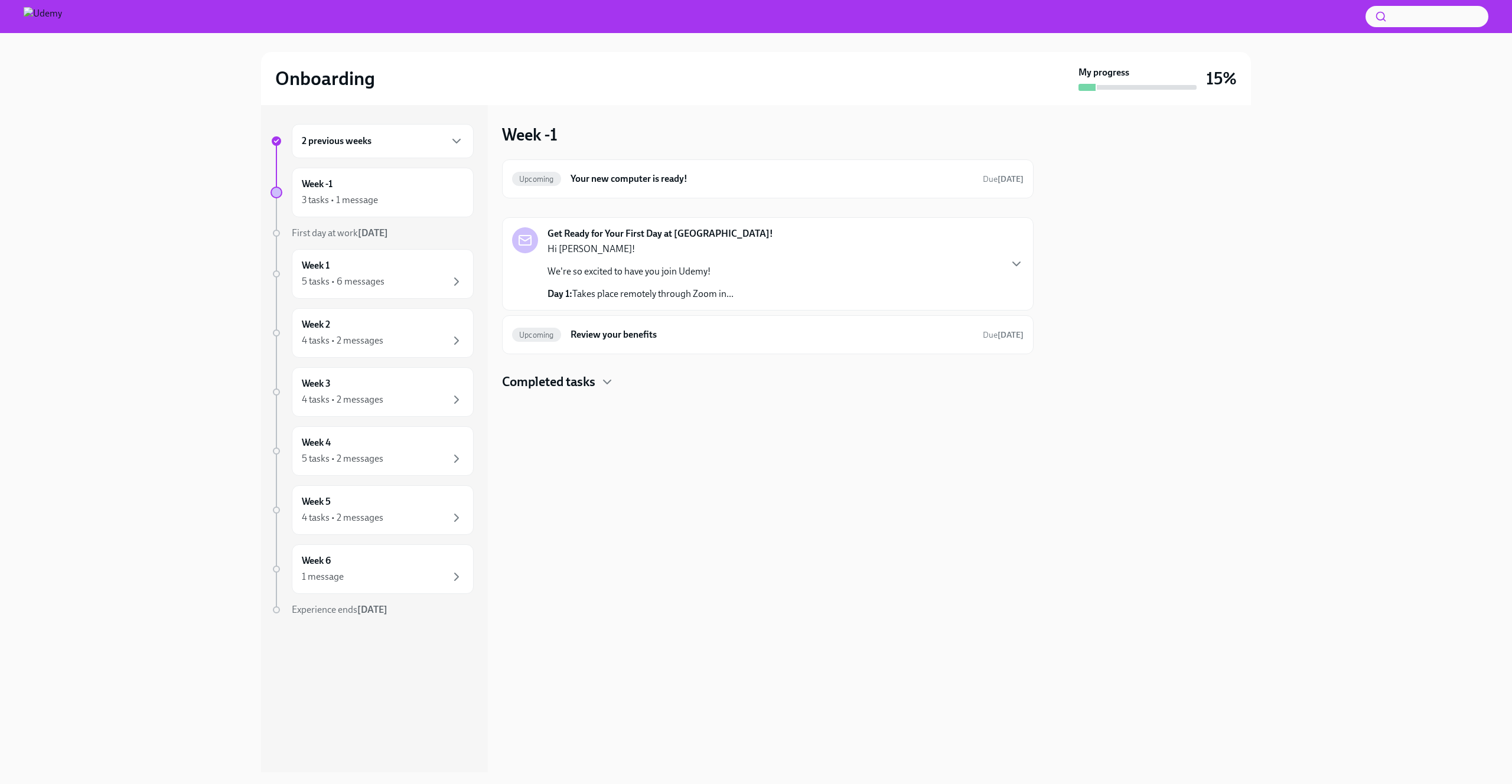
click at [373, 235] on strong "[DATE]" at bounding box center [373, 233] width 30 height 11
click at [373, 234] on strong "[DATE]" at bounding box center [373, 233] width 30 height 11
click at [585, 380] on h4 "Completed tasks" at bounding box center [548, 382] width 93 height 18
click at [1008, 264] on div "Get Ready for Your First Day at Udemy! Hi Reina! We're so excited to have you j…" at bounding box center [768, 264] width 512 height 73
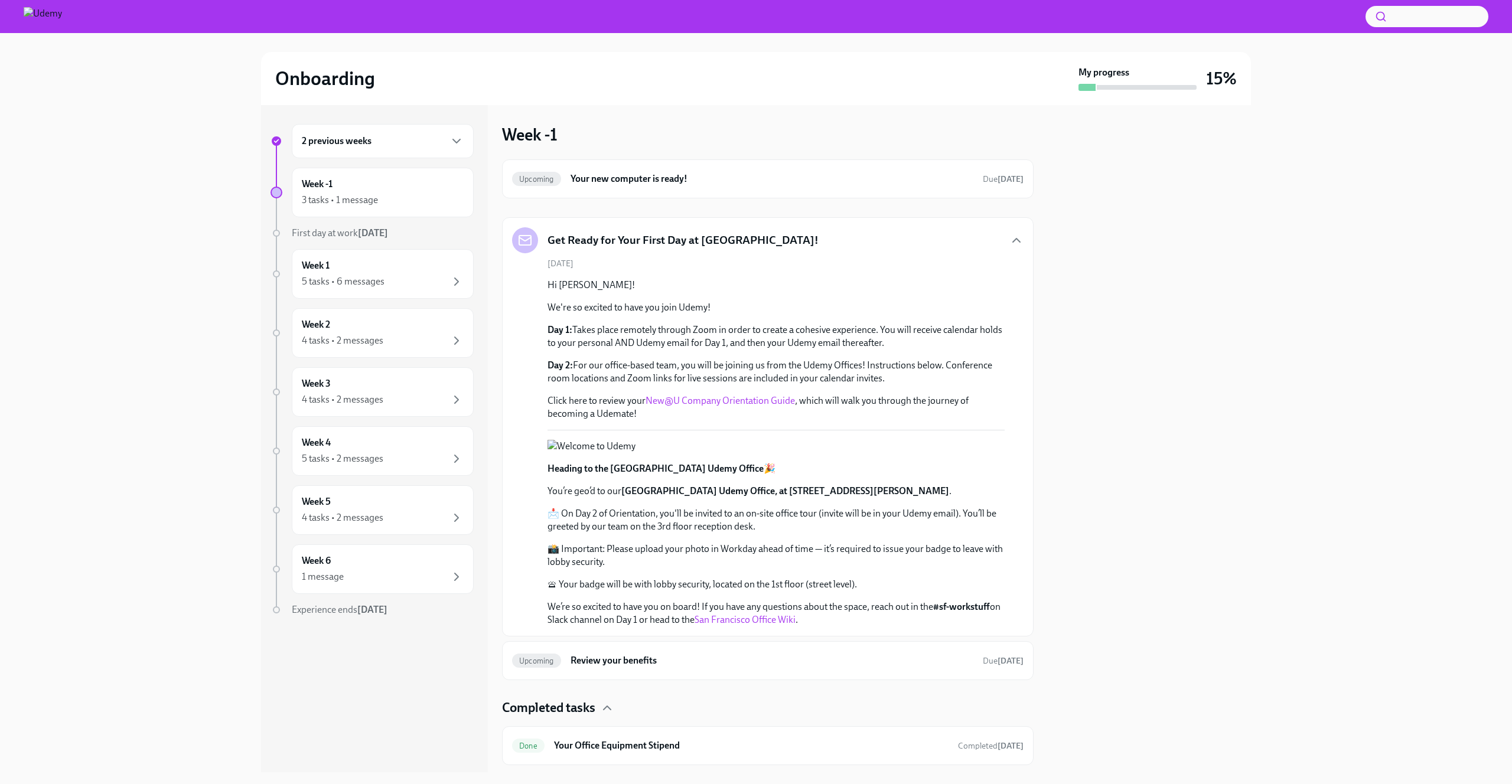
drag, startPoint x: 527, startPoint y: 281, endPoint x: 969, endPoint y: 431, distance: 466.8
click at [969, 431] on div "August 22nd Hi Reina! We're so excited to have you join Udemy! Day 1: Takes pla…" at bounding box center [768, 442] width 512 height 368
click at [1125, 401] on div at bounding box center [1149, 439] width 203 height 667
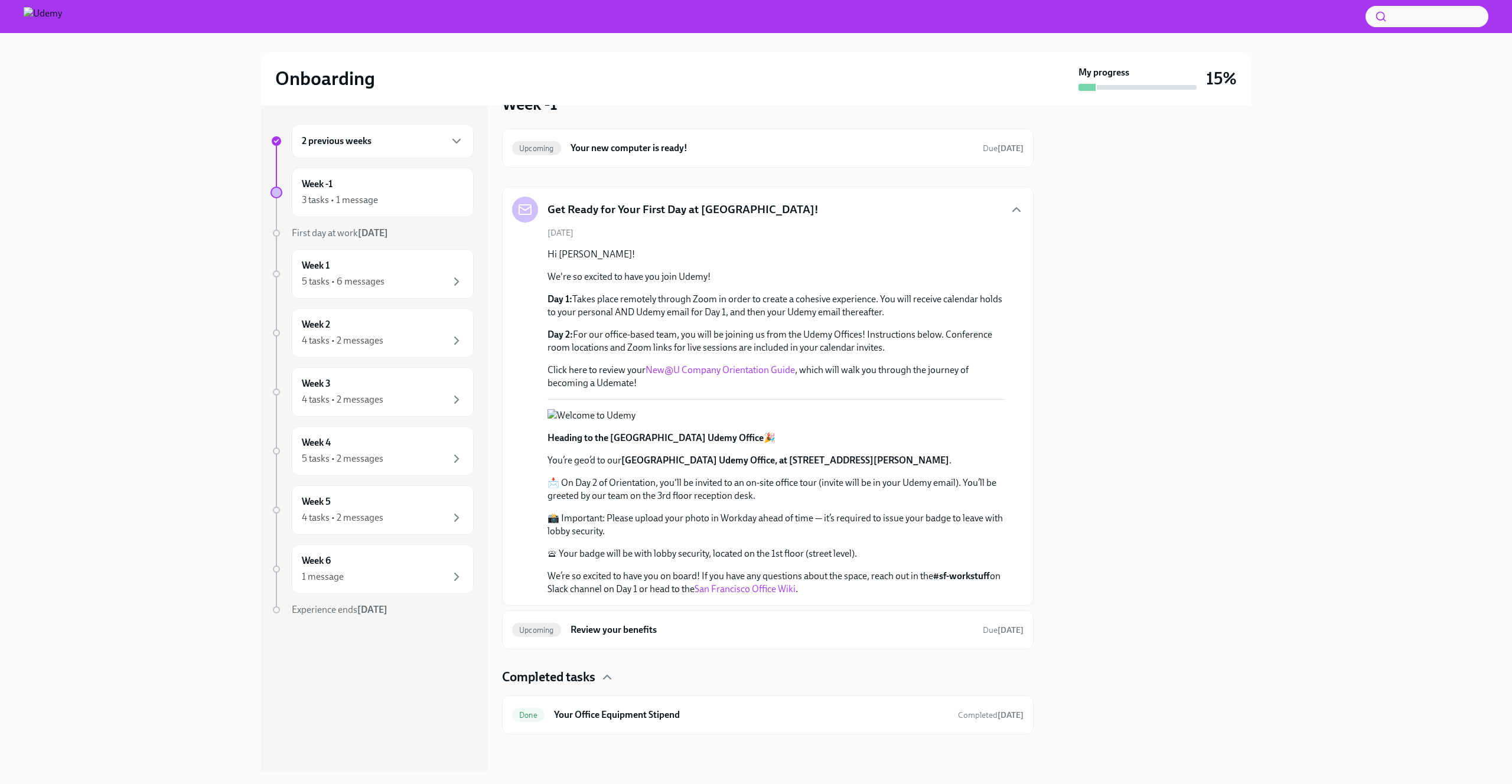
scroll to position [220, 0]
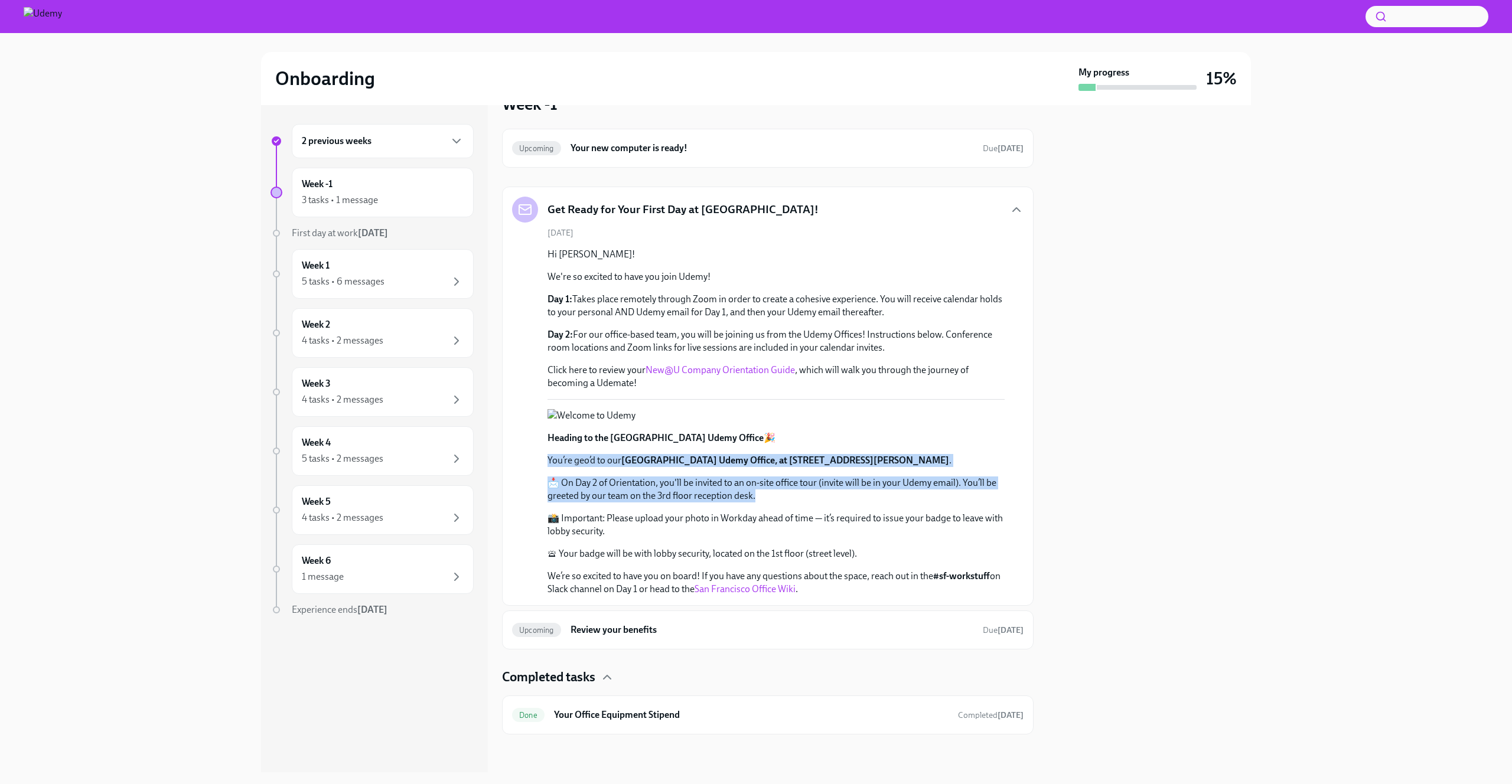
drag, startPoint x: 548, startPoint y: 448, endPoint x: 832, endPoint y: 497, distance: 288.2
click at [832, 497] on div "Heading to the San Francisco HQ Udemy Office 🎉 You’re geo’d to our San Francisc…" at bounding box center [776, 514] width 457 height 164
click at [832, 497] on p "📩 On Day 2 of Orientation, you'll be invited to an on-site office tour (invite …" at bounding box center [776, 489] width 457 height 26
drag, startPoint x: 540, startPoint y: 480, endPoint x: 835, endPoint y: 496, distance: 295.4
click at [835, 496] on div "August 22nd Hi Reina! We're so excited to have you join Udemy! Day 1: Takes pla…" at bounding box center [768, 411] width 512 height 368
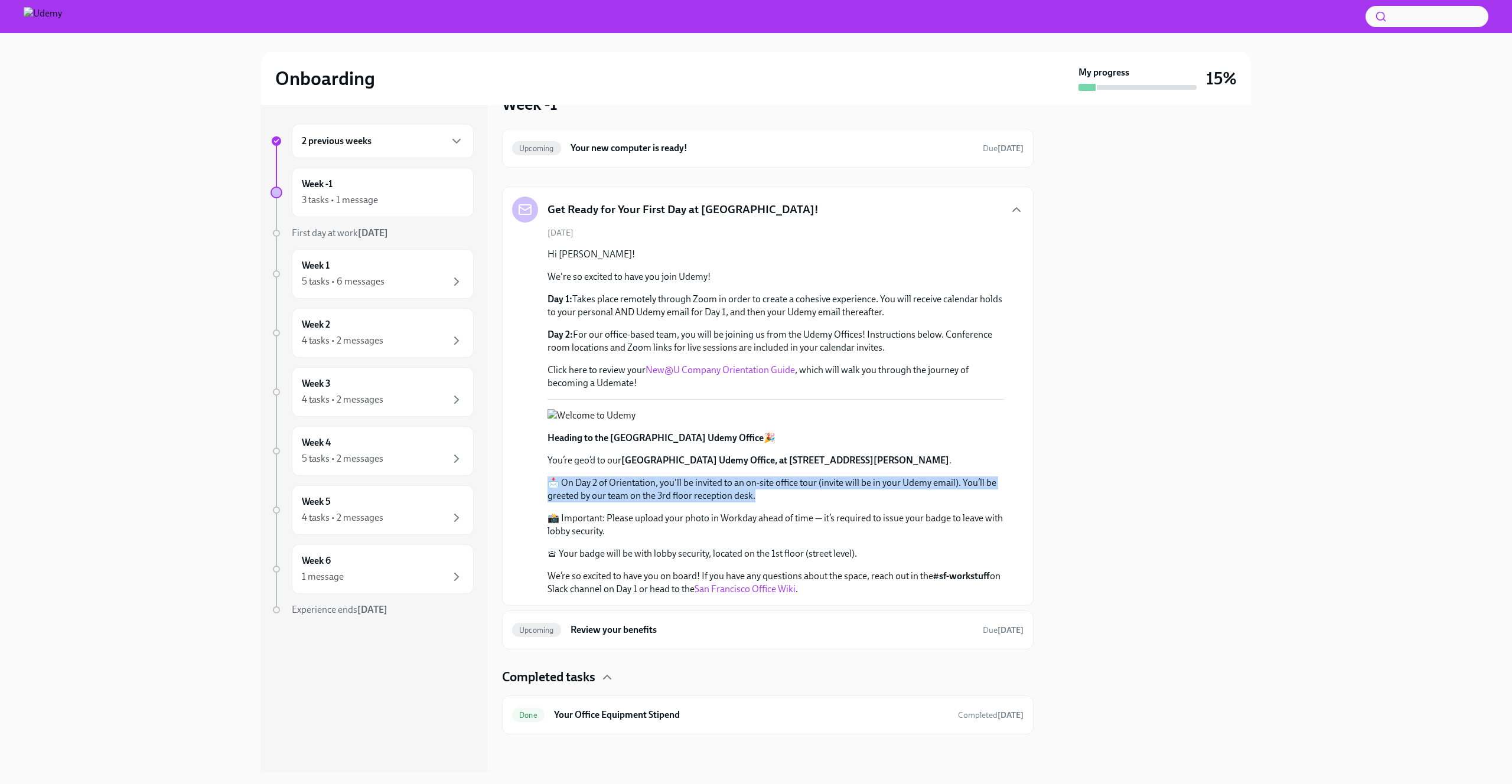
drag, startPoint x: 835, startPoint y: 496, endPoint x: 848, endPoint y: 496, distance: 13.0
click at [835, 496] on p "📩 On Day 2 of Orientation, you'll be invited to an on-site office tour (invite …" at bounding box center [776, 489] width 457 height 26
drag, startPoint x: 848, startPoint y: 496, endPoint x: 507, endPoint y: 476, distance: 341.6
click at [507, 476] on div "Get Ready for Your First Day at Udemy! August 22nd Hi Reina! We're so excited t…" at bounding box center [768, 396] width 532 height 419
click at [512, 493] on div "August 22nd Hi Reina! We're so excited to have you join Udemy! Day 1: Takes pla…" at bounding box center [768, 411] width 512 height 368
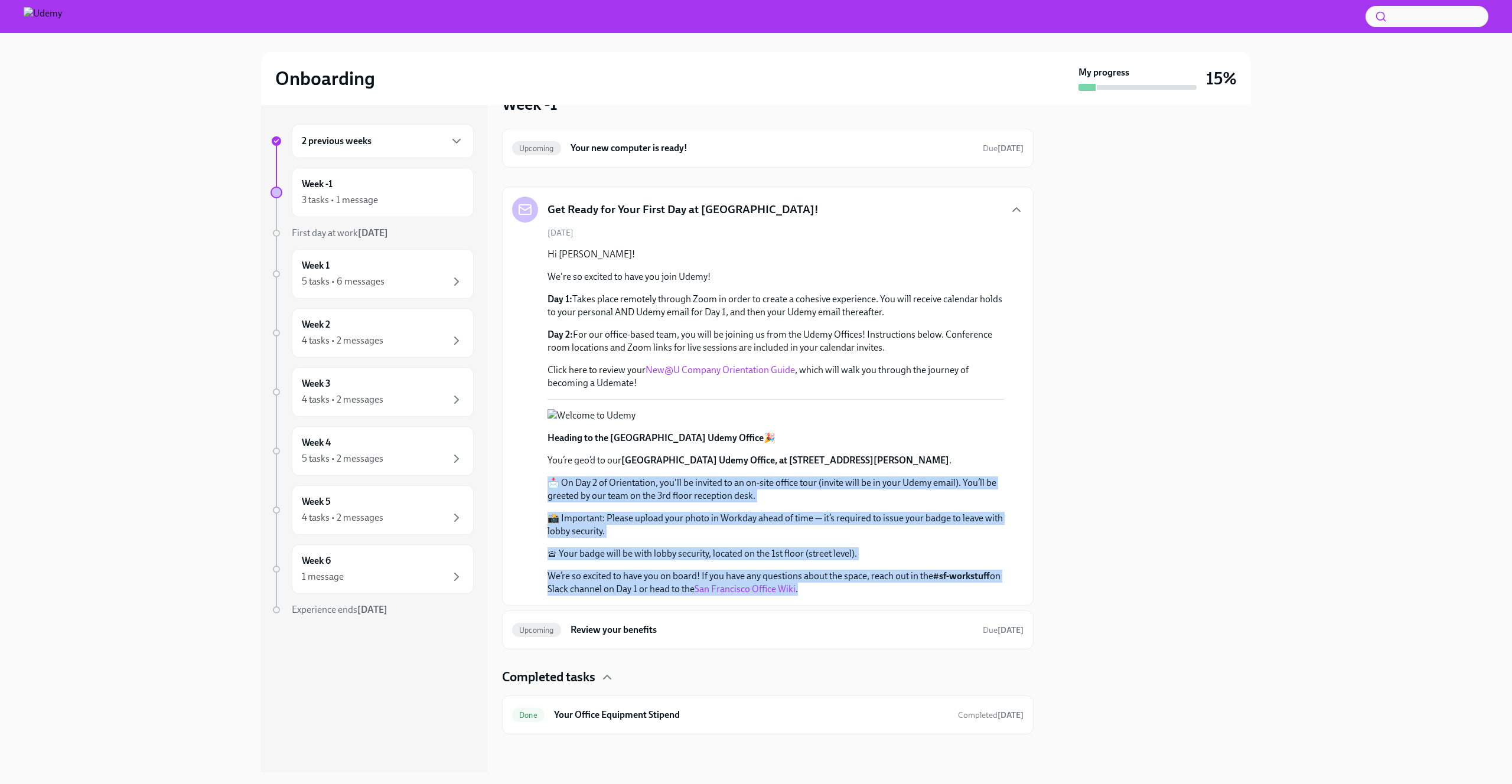
drag, startPoint x: 515, startPoint y: 479, endPoint x: 965, endPoint y: 596, distance: 465.0
click at [965, 596] on div "Get Ready for Your First Day at Udemy! August 22nd Hi Reina! We're so excited t…" at bounding box center [768, 396] width 532 height 419
click at [965, 596] on div "Get Ready for Your First Day at Udemy! August 22nd Hi Reina! We're so excited t…" at bounding box center [768, 396] width 532 height 419
drag, startPoint x: 971, startPoint y: 595, endPoint x: 543, endPoint y: 477, distance: 444.0
click at [569, 441] on div "Get Ready for Your First Day at Udemy! August 22nd Hi Reina! We're so excited t…" at bounding box center [768, 396] width 532 height 419
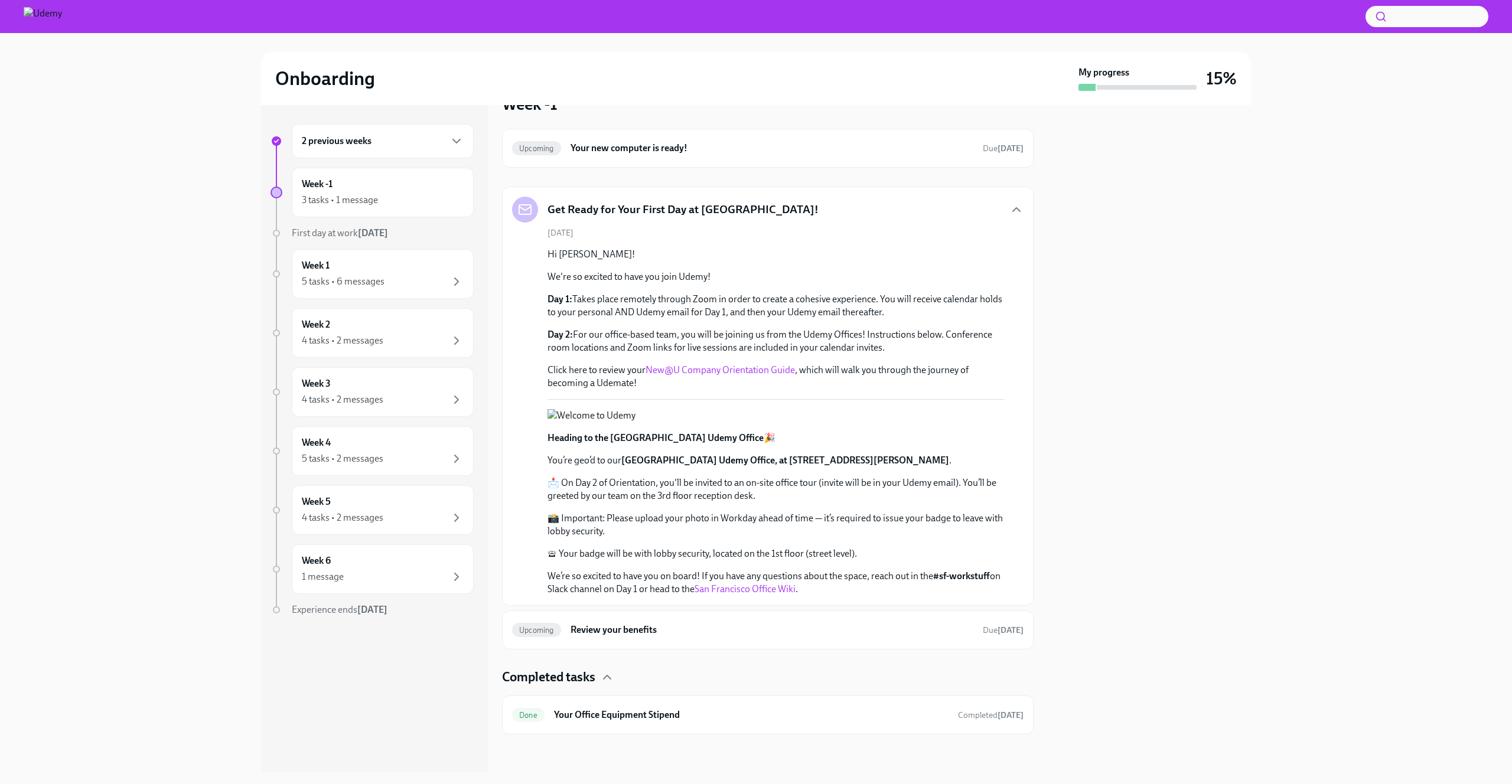
click at [1179, 482] on div at bounding box center [1149, 439] width 203 height 667
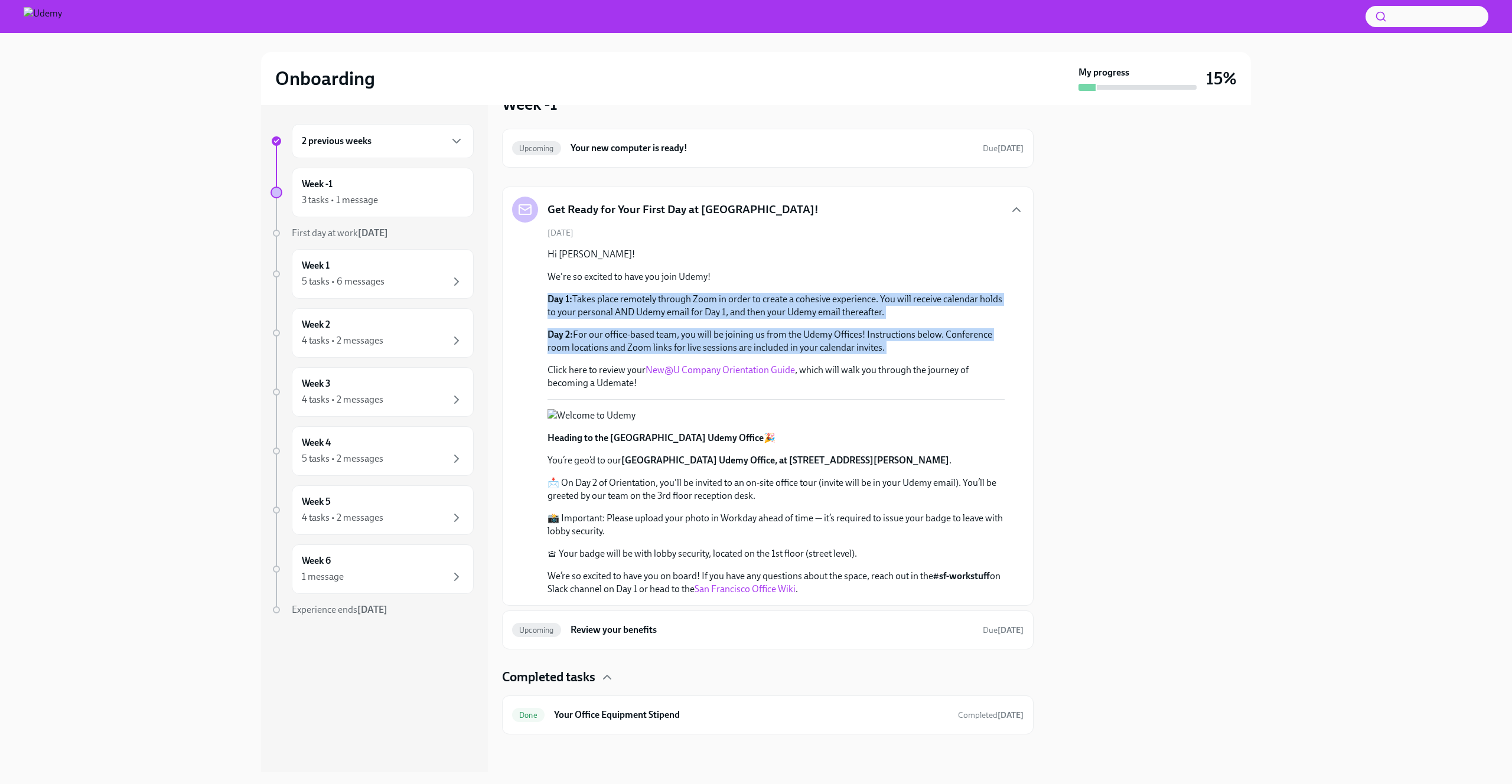
drag, startPoint x: 551, startPoint y: 233, endPoint x: 971, endPoint y: 291, distance: 424.0
click at [971, 291] on div "August 22nd Hi Reina! We're so excited to have you join Udemy! Day 1: Takes pla…" at bounding box center [768, 411] width 512 height 368
click at [971, 291] on div "Hi Reina! We're so excited to have you join Udemy! Day 1: Takes place remotely …" at bounding box center [776, 319] width 457 height 142
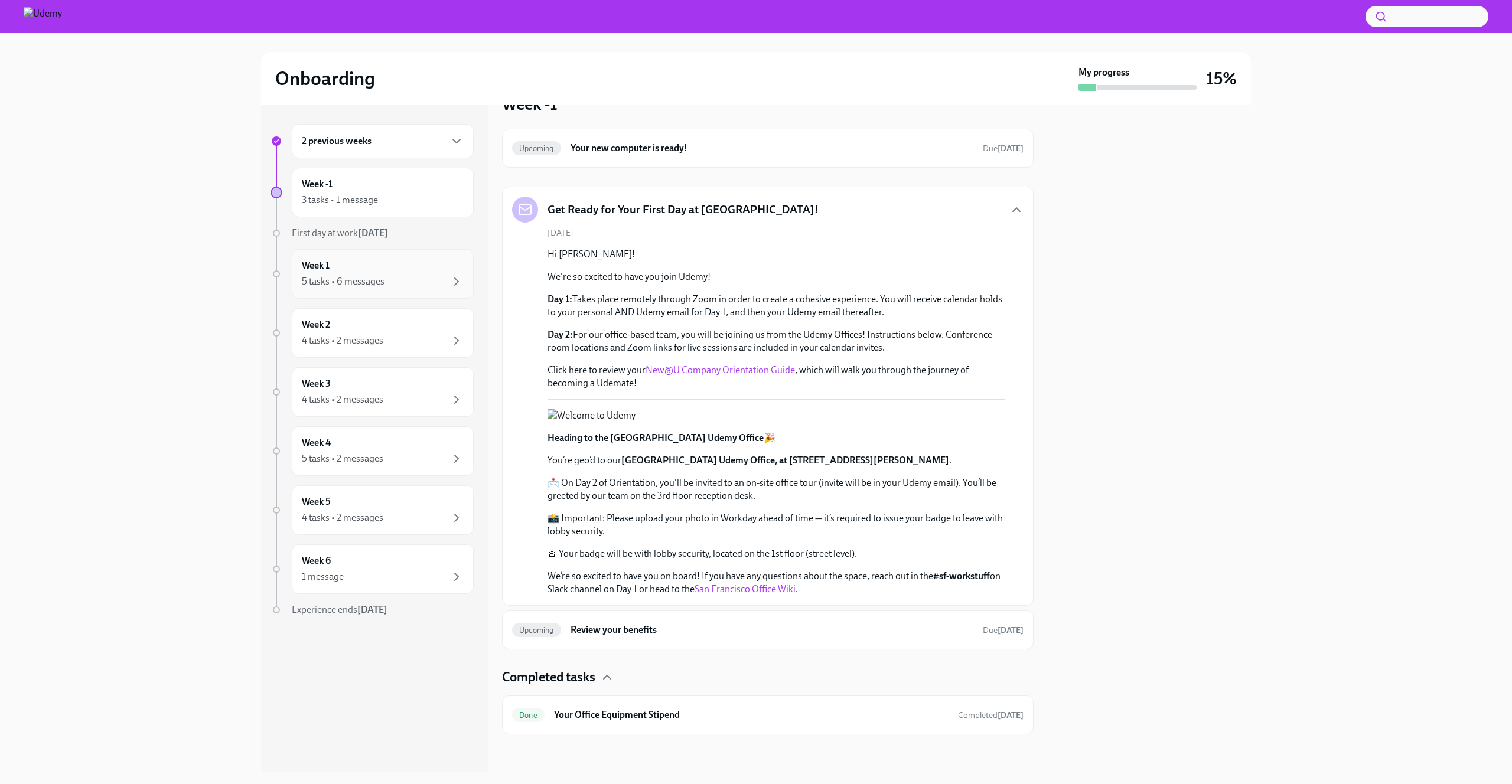
click at [432, 279] on div "5 tasks • 6 messages" at bounding box center [383, 282] width 162 height 14
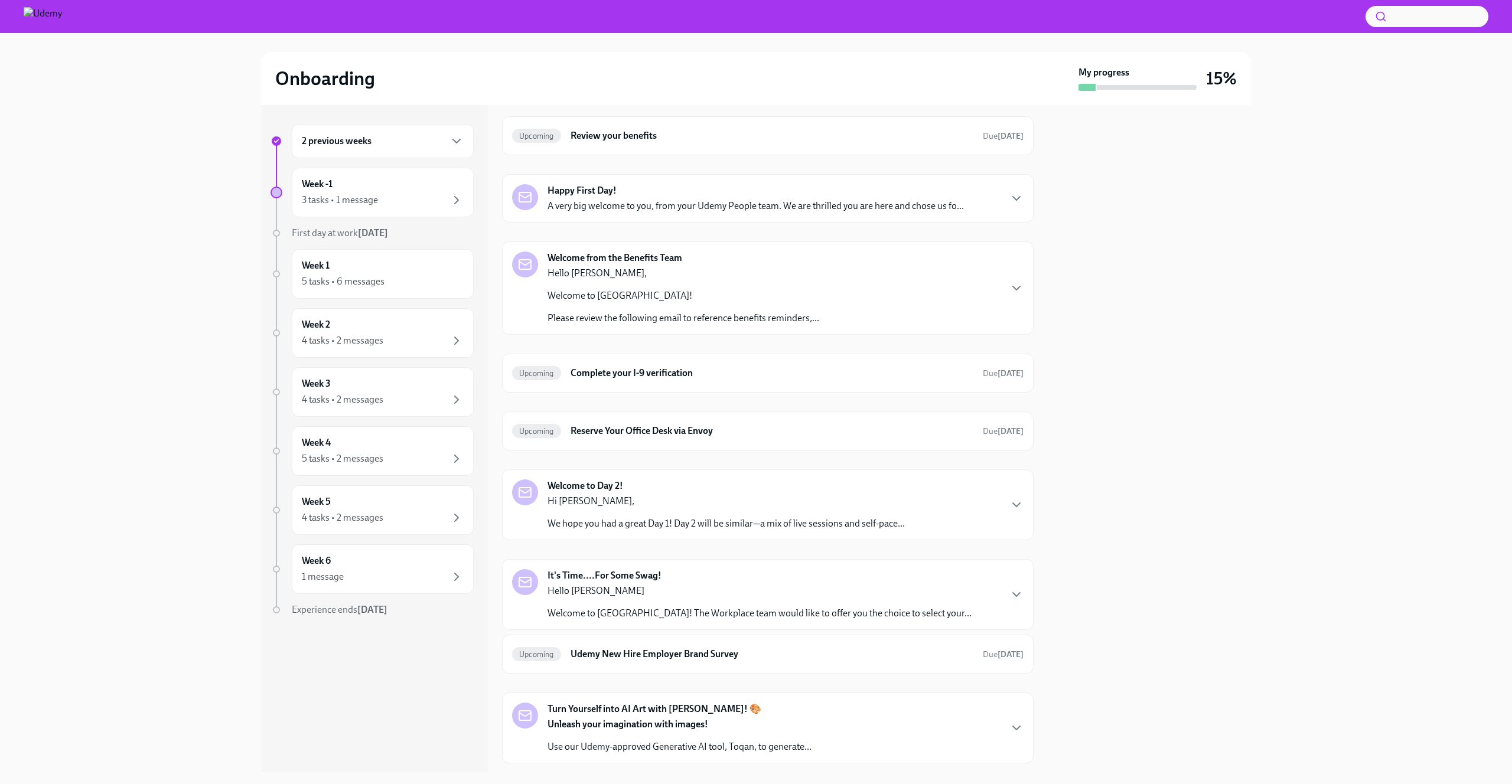
scroll to position [183, 0]
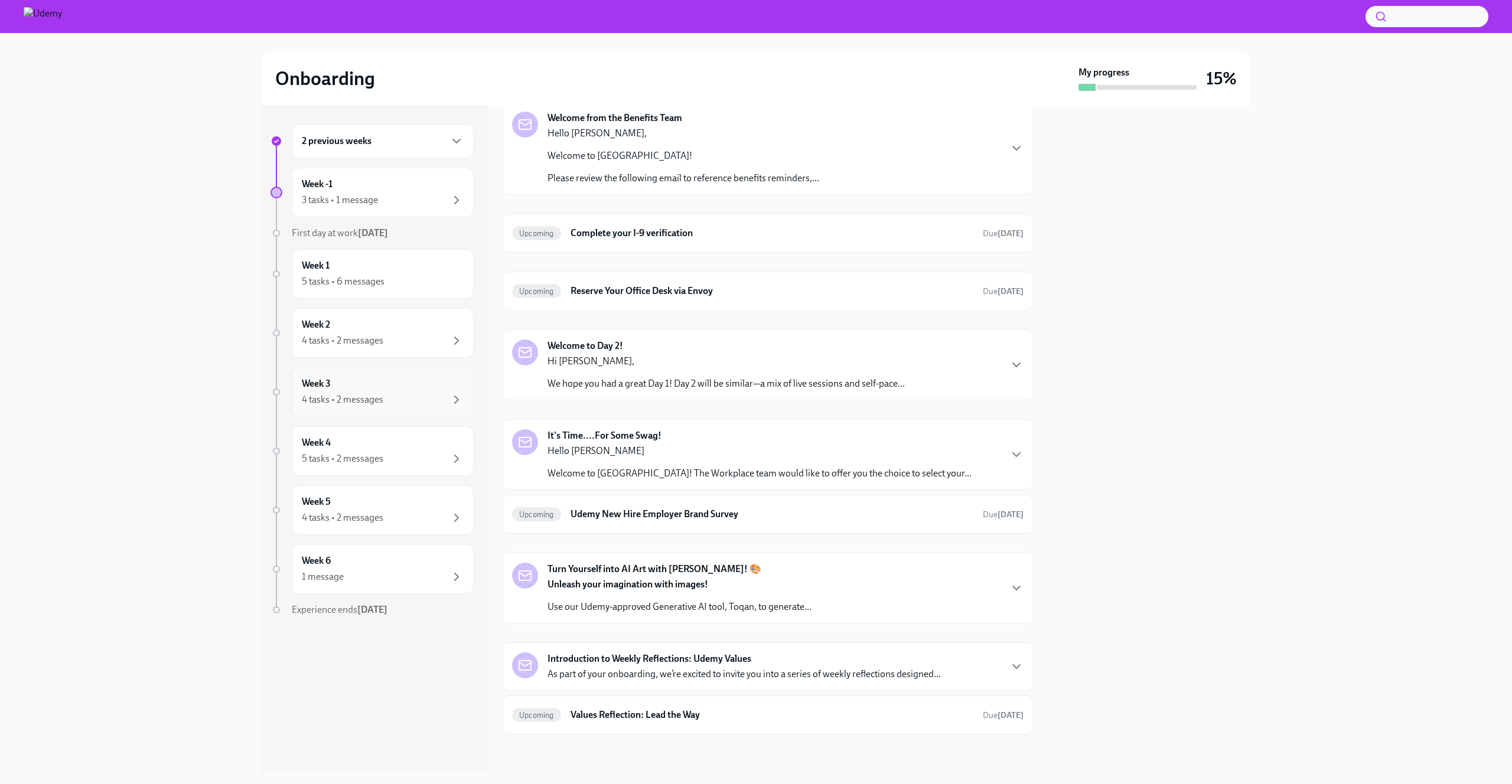
click at [395, 373] on div "Week 3 4 tasks • 2 messages" at bounding box center [382, 392] width 182 height 49
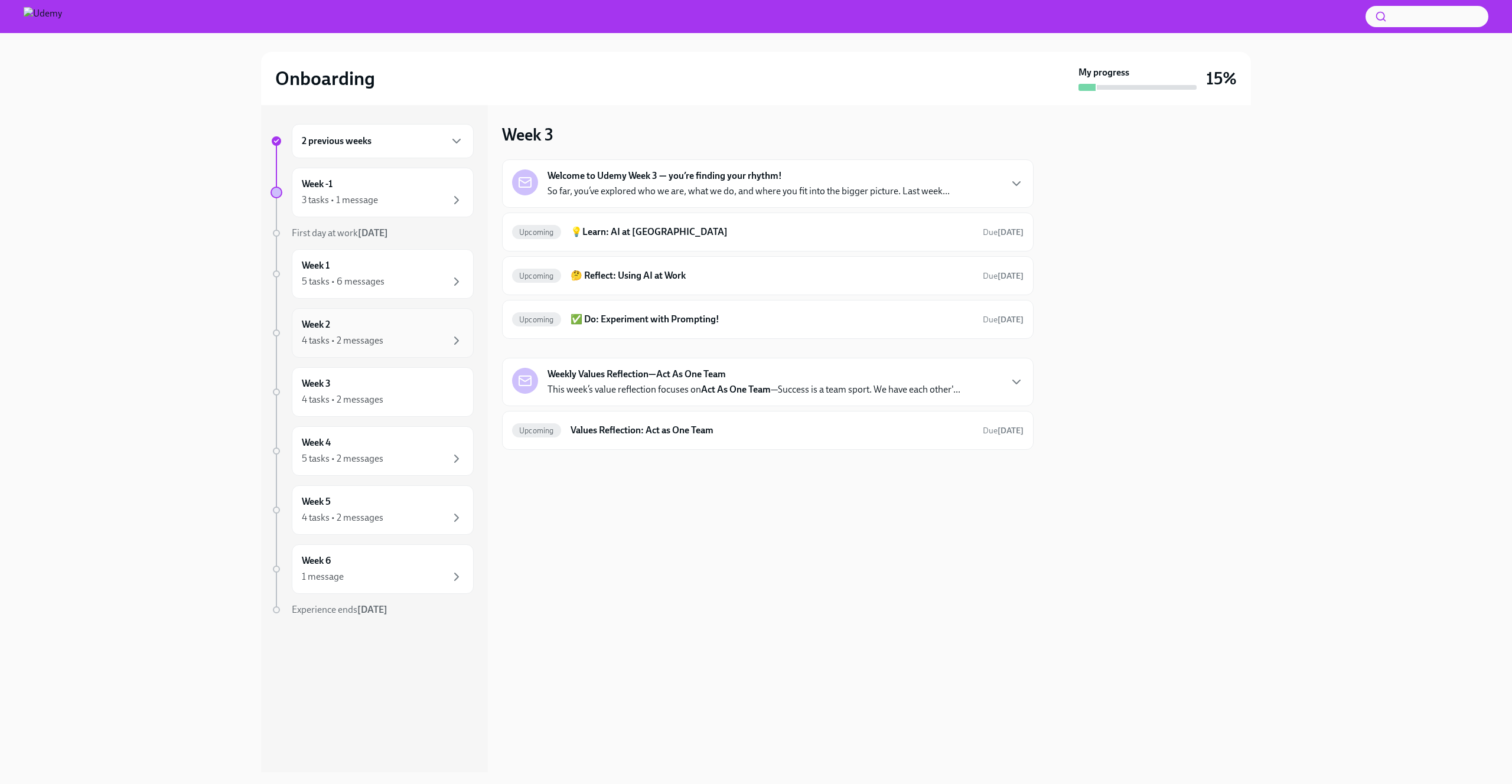
click at [397, 342] on div "4 tasks • 2 messages" at bounding box center [383, 341] width 162 height 14
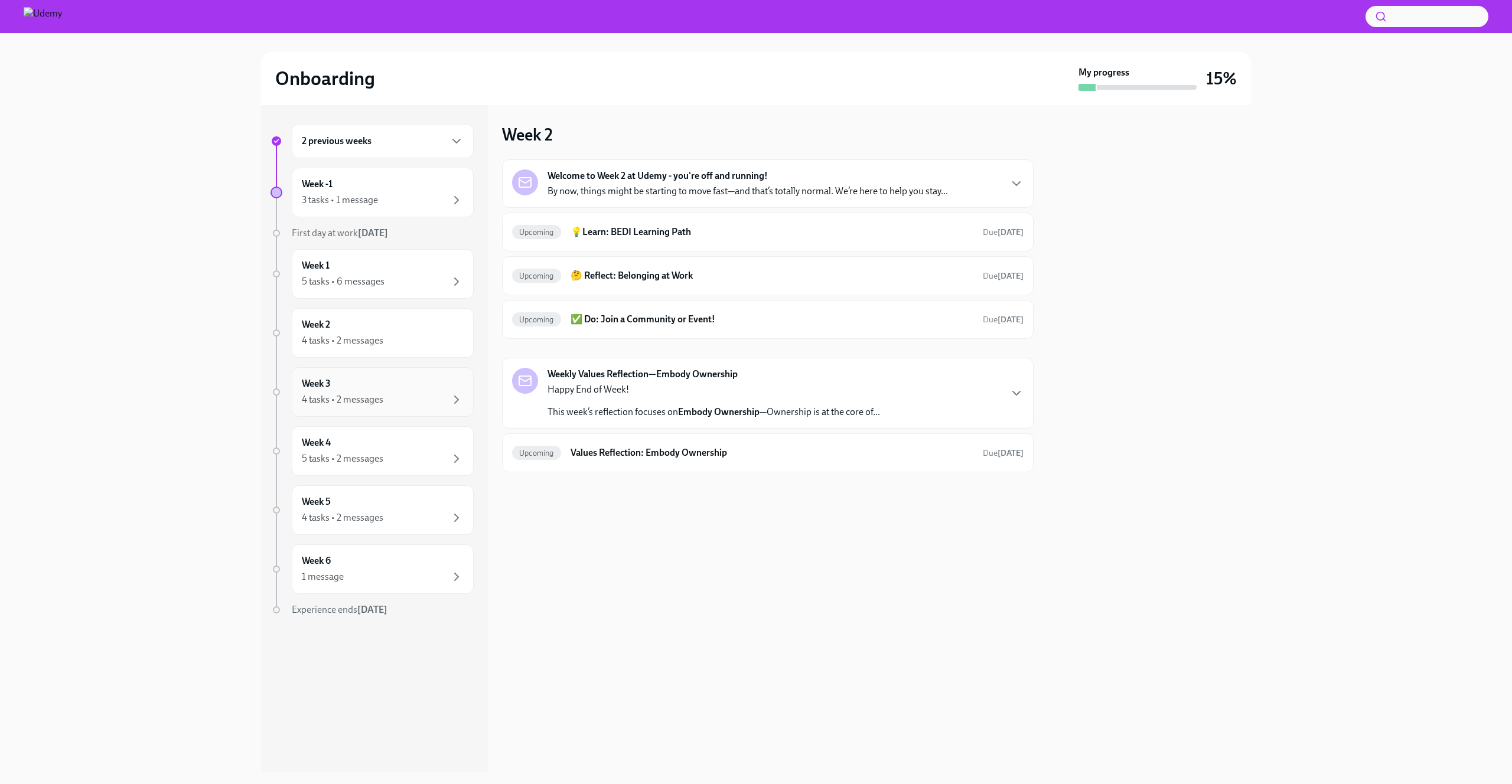
drag, startPoint x: 384, startPoint y: 386, endPoint x: 383, endPoint y: 394, distance: 8.1
click at [383, 386] on div "Week 3 4 tasks • 2 messages" at bounding box center [383, 392] width 162 height 30
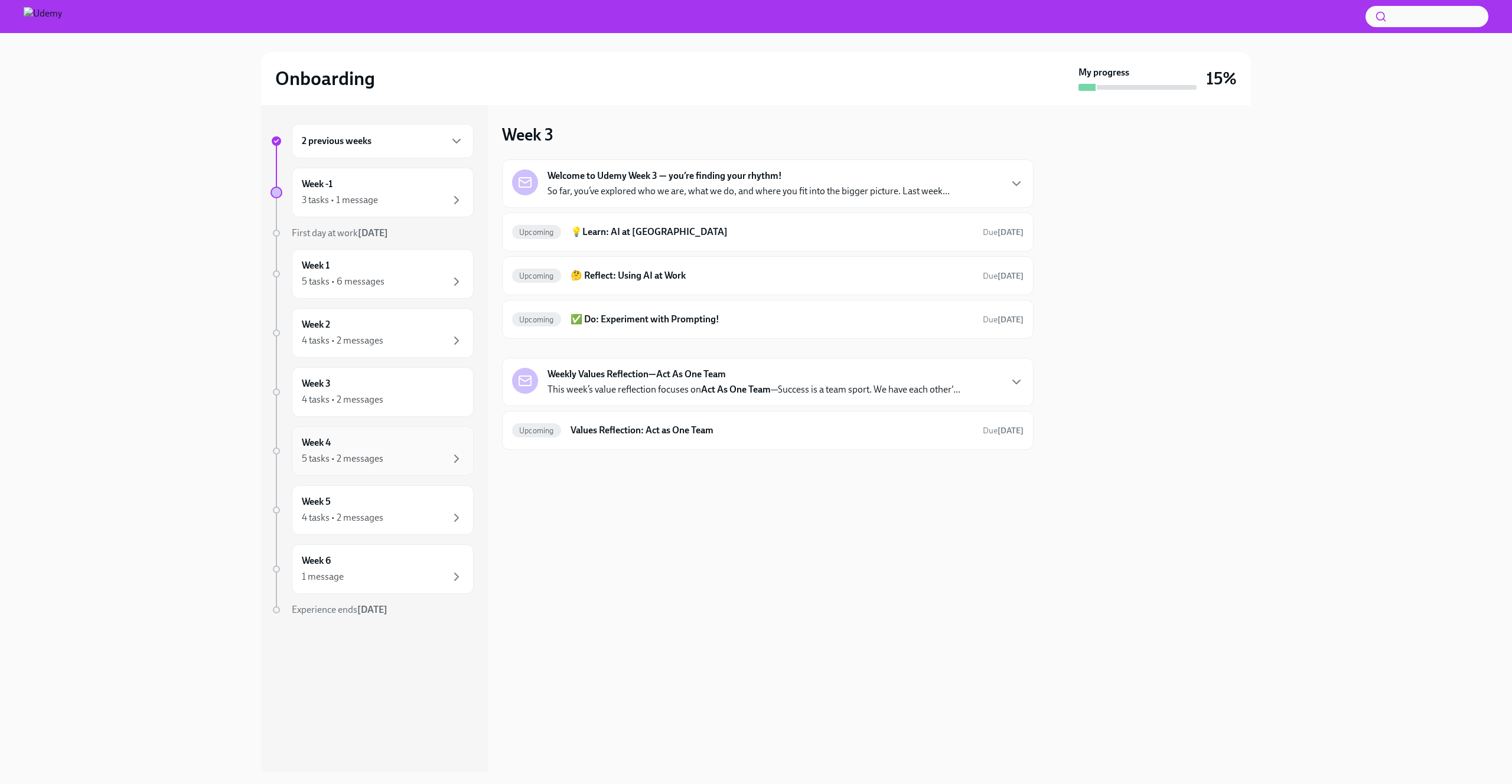
click at [373, 468] on div "Week 4 5 tasks • 2 messages" at bounding box center [382, 451] width 182 height 49
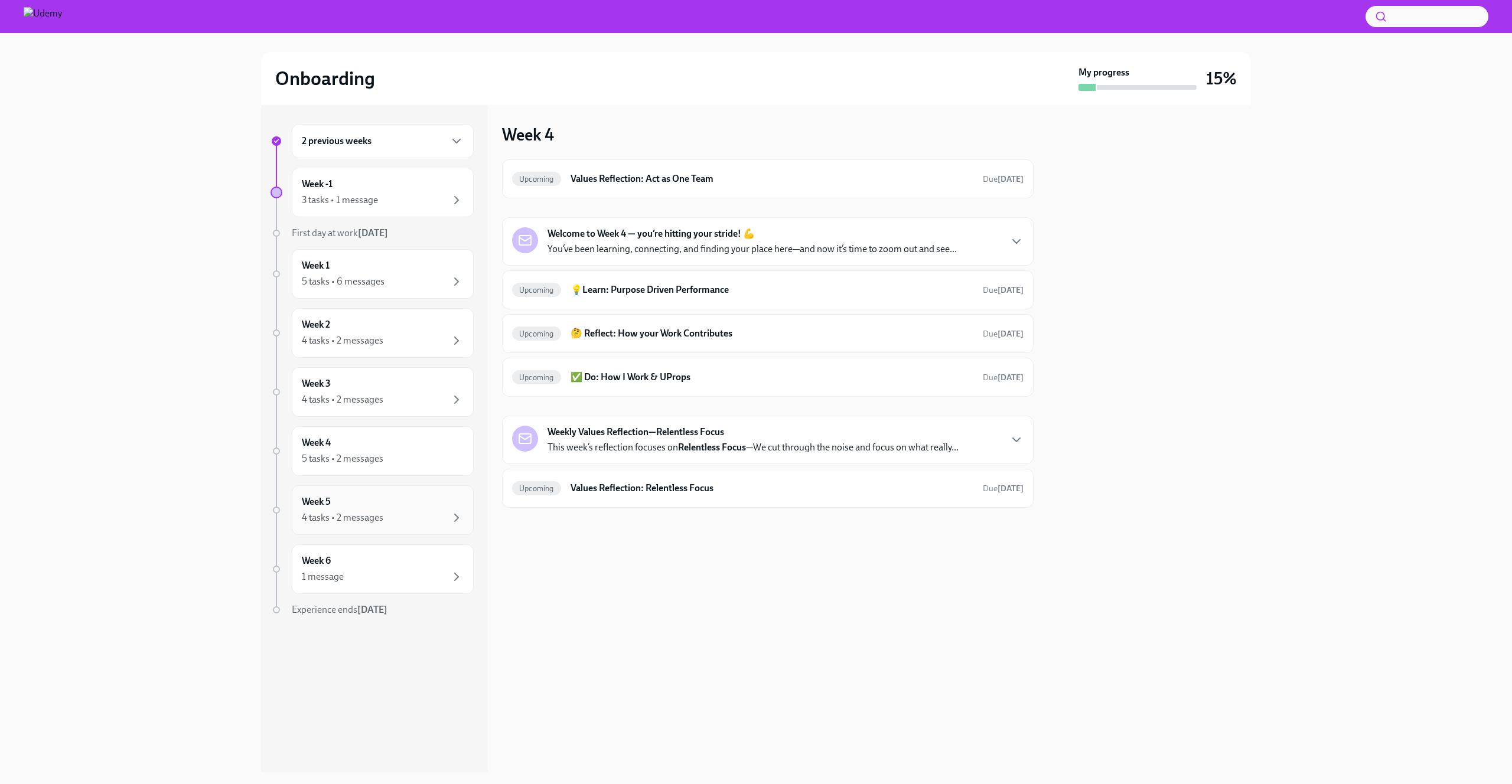
click at [366, 518] on div "4 tasks • 2 messages" at bounding box center [342, 518] width 82 height 13
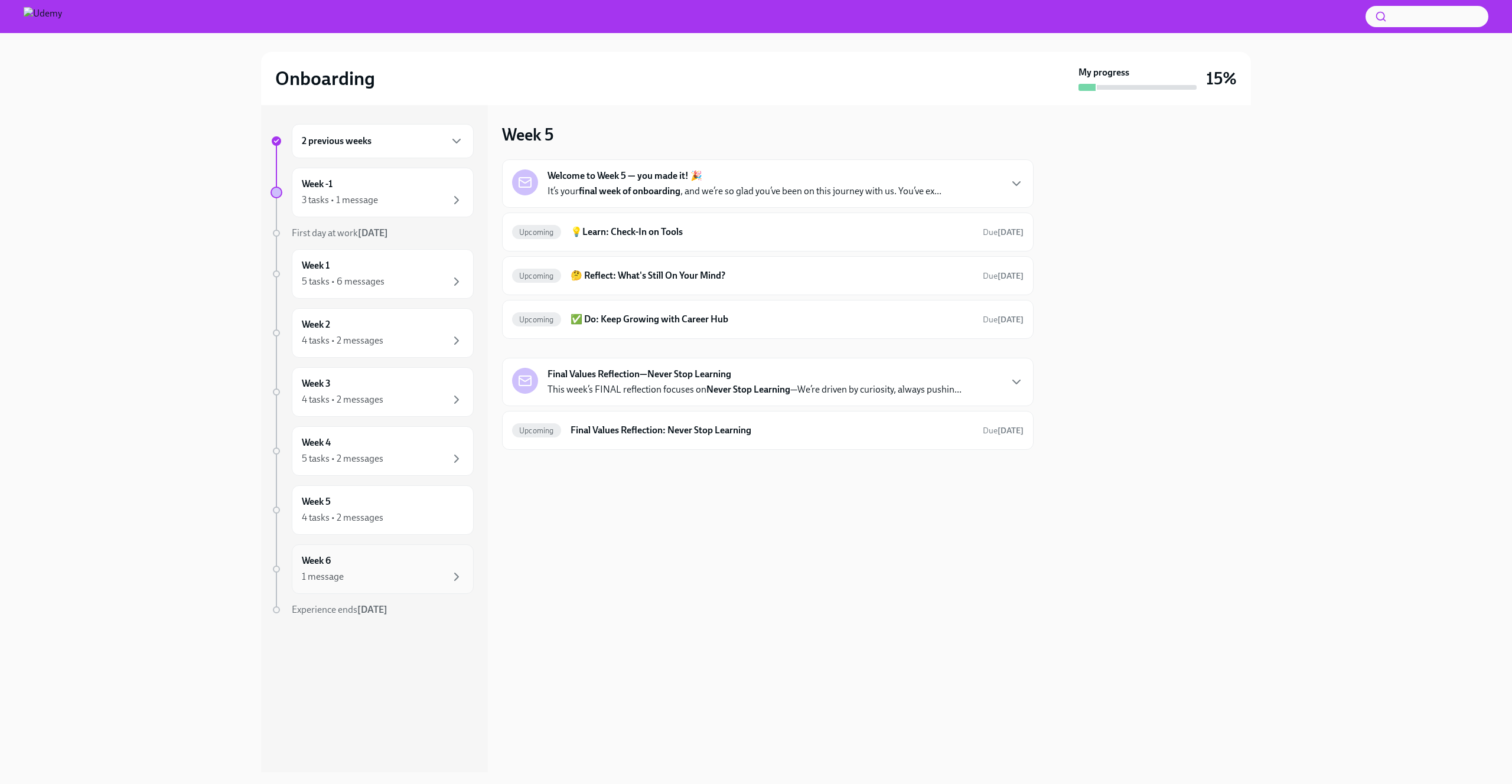
click at [360, 573] on div "1 message" at bounding box center [383, 577] width 162 height 14
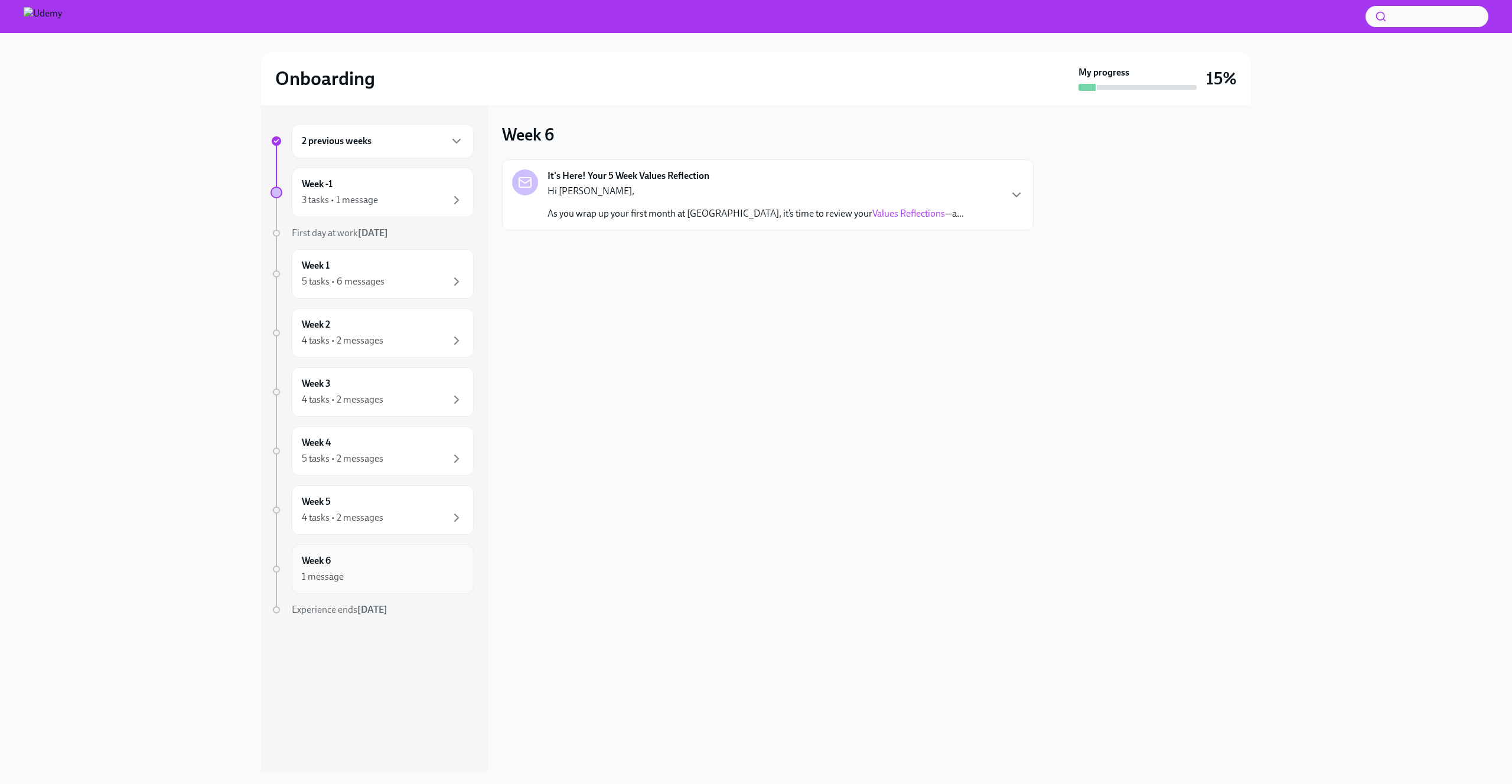
click at [370, 557] on div "Week 6 1 message" at bounding box center [383, 569] width 162 height 30
click at [369, 509] on div "Week 5 4 tasks • 2 messages" at bounding box center [383, 510] width 162 height 30
